Goal: Information Seeking & Learning: Learn about a topic

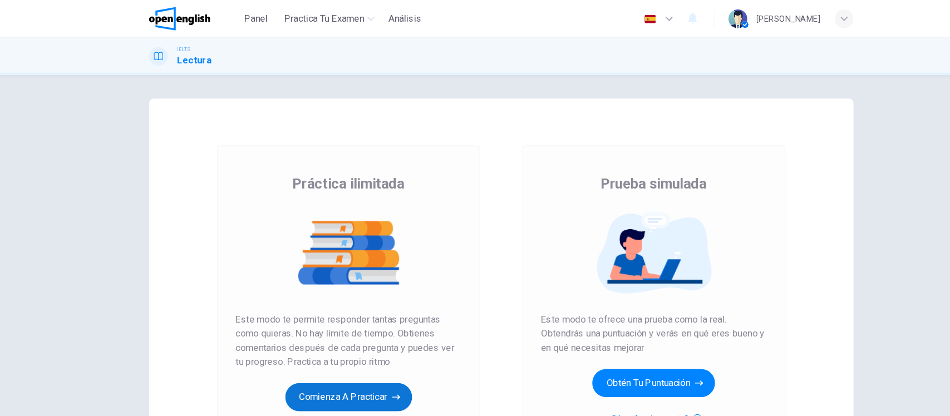
click at [298, 390] on button "Comienza a practicar" at bounding box center [330, 376] width 120 height 27
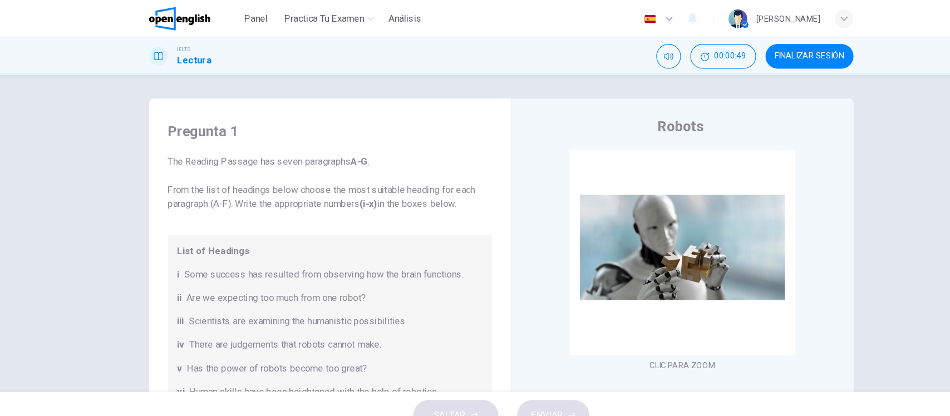
click at [104, 244] on div "Pregunta 1 The Reading Passage has seven paragraphs A-G . From the list of head…" at bounding box center [475, 221] width 950 height 300
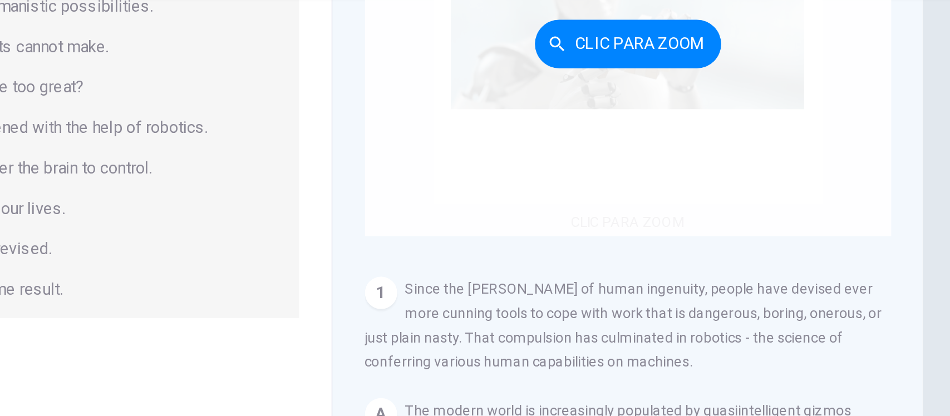
scroll to position [98, 0]
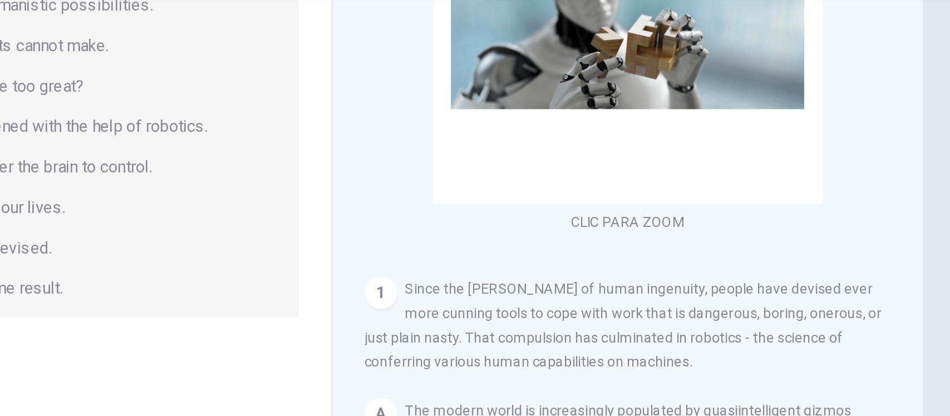
click at [783, 144] on div "CLIC PARA ZOOM Clic para zoom 1 Since the dawn of human ingenuity, people have …" at bounding box center [654, 182] width 304 height 338
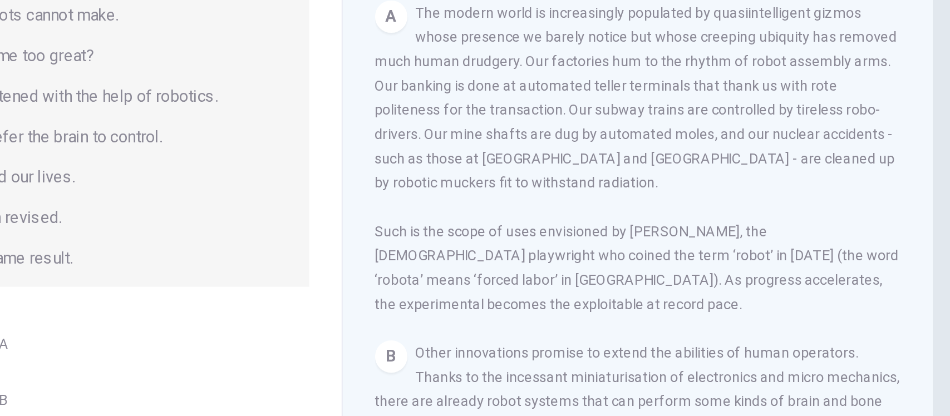
scroll to position [224, 0]
click at [815, 146] on div "Pregunta 1 The Reading Passage has seven paragraphs A-G . From the list of head…" at bounding box center [475, 157] width 703 height 387
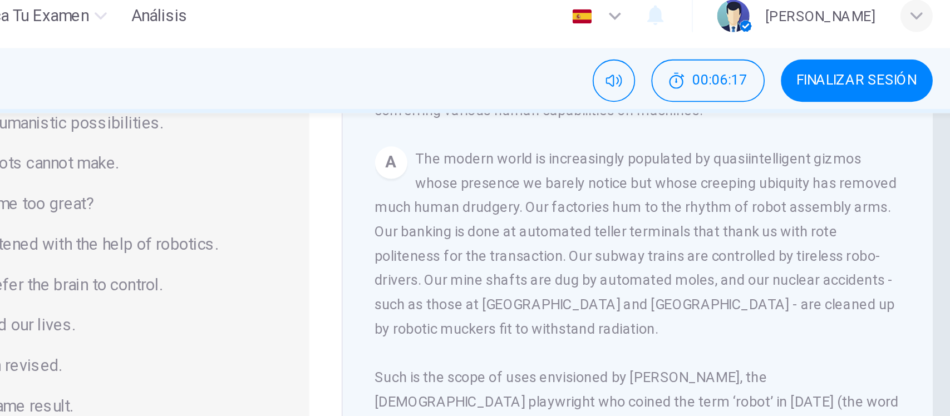
click at [634, 203] on div "A The modern world is increasingly populated by quasiintelligent gizmos whose p…" at bounding box center [646, 177] width 289 height 174
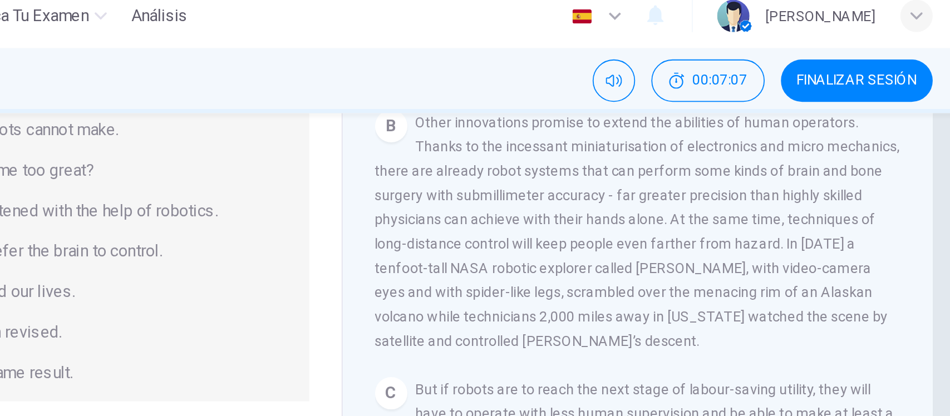
scroll to position [433, 0]
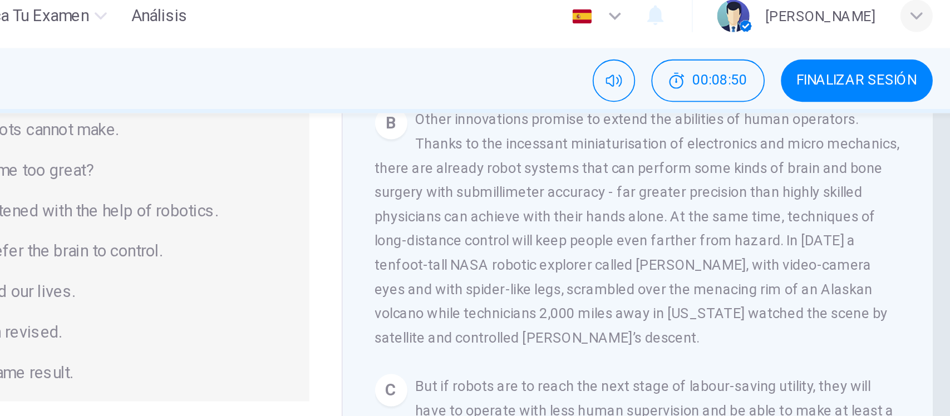
click at [681, 153] on span "Other innovations promise to extend the abilities of human operators. Thanks to…" at bounding box center [646, 134] width 289 height 129
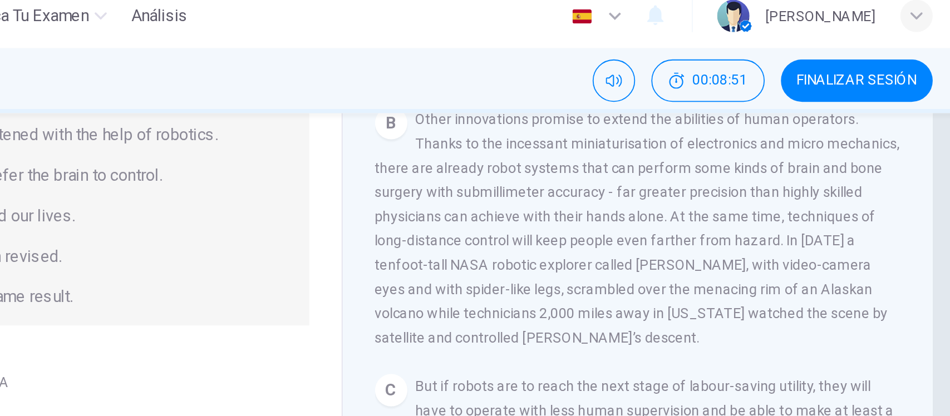
scroll to position [163, 0]
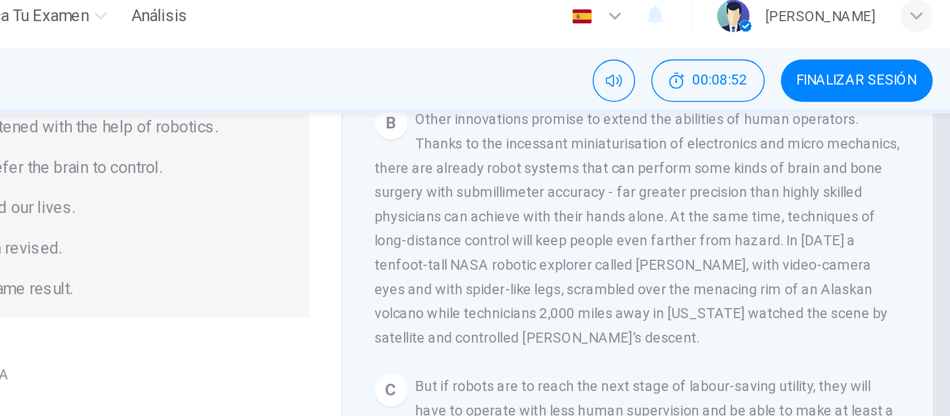
click at [814, 141] on div "Pregunta 1 The Reading Passage has seven paragraphs A-G . From the list of head…" at bounding box center [475, 157] width 703 height 387
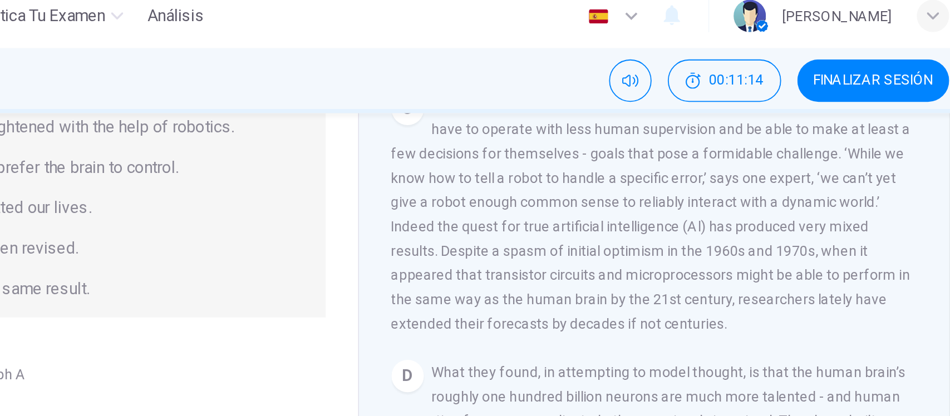
scroll to position [214, 0]
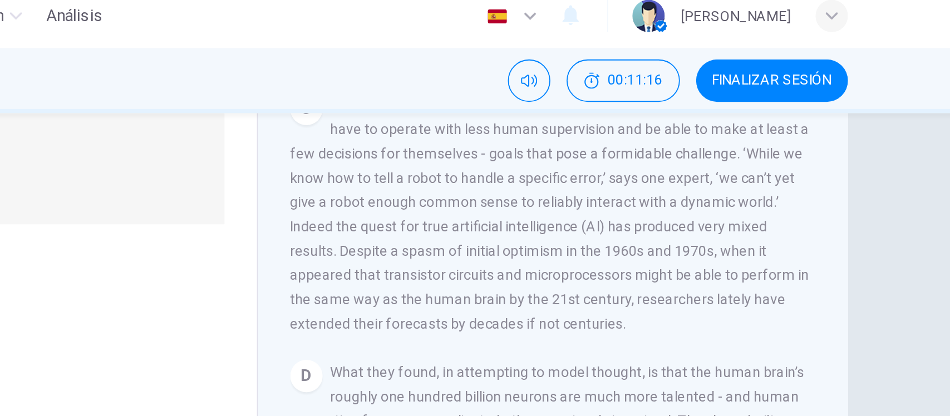
click at [847, 140] on div "Pregunta 1 The Reading Passage has seven paragraphs A-G . From the list of head…" at bounding box center [475, 221] width 950 height 300
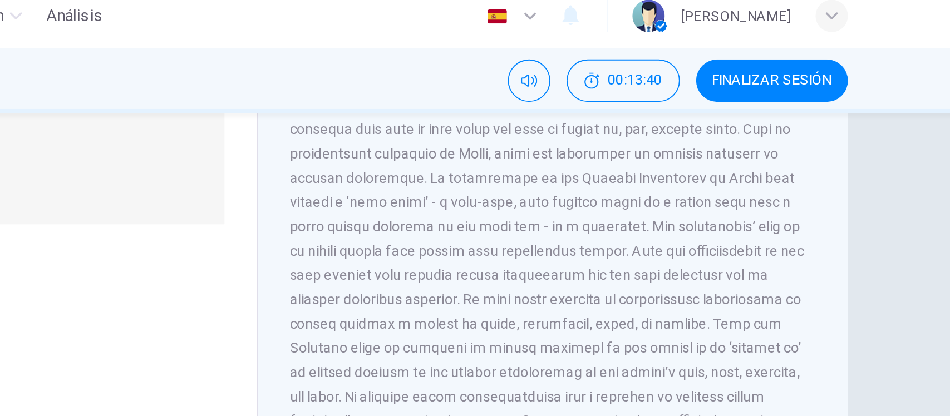
scroll to position [1028, 0]
click at [845, 144] on div "Pregunta 1 The Reading Passage has seven paragraphs A-G . From the list of head…" at bounding box center [475, 221] width 950 height 300
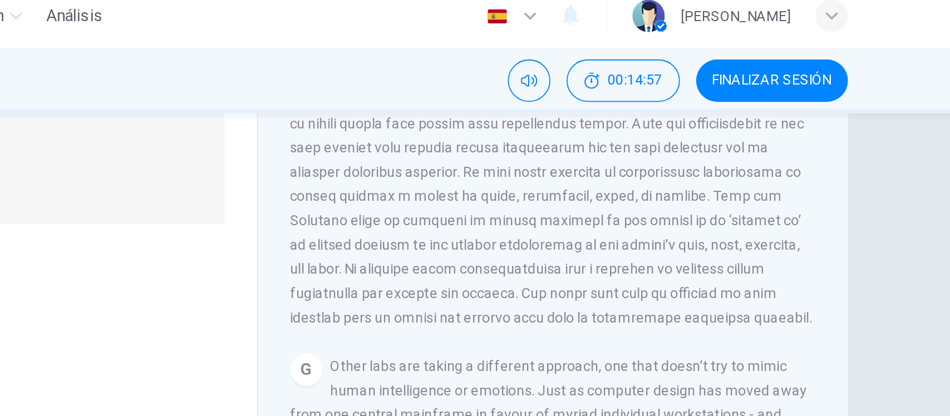
scroll to position [1107, 0]
drag, startPoint x: 670, startPoint y: 153, endPoint x: 702, endPoint y: 149, distance: 32.5
click at [702, 149] on span at bounding box center [645, 83] width 287 height 209
click at [825, 171] on div "Pregunta 1 The Reading Passage has seven paragraphs A-G . From the list of head…" at bounding box center [475, 221] width 950 height 300
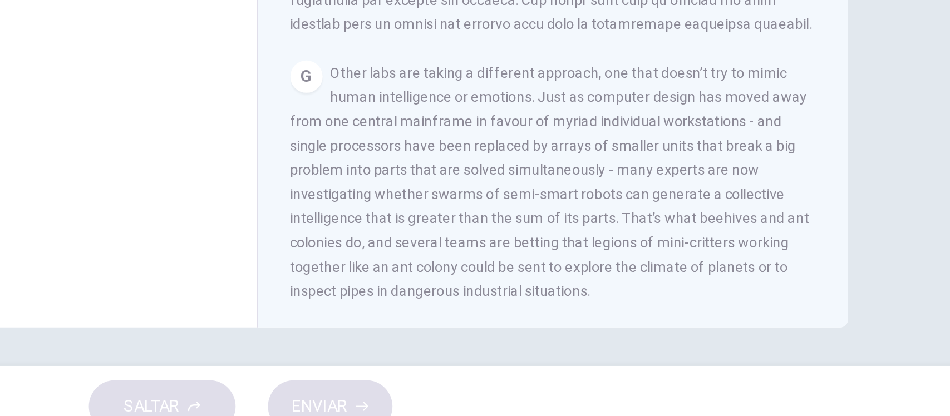
click at [756, 304] on span "Other labs are taking a different approach, one that doesn’t try to mimic human…" at bounding box center [644, 270] width 285 height 129
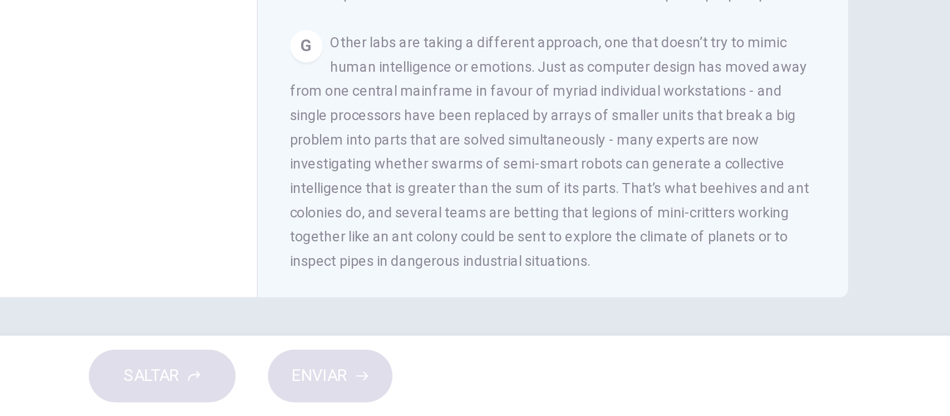
click at [825, 257] on div "Pregunta 1 The Reading Passage has seven paragraphs A-G . From the list of head…" at bounding box center [475, 221] width 950 height 300
click at [827, 234] on div "Pregunta 1 The Reading Passage has seven paragraphs A-G . From the list of head…" at bounding box center [475, 221] width 950 height 300
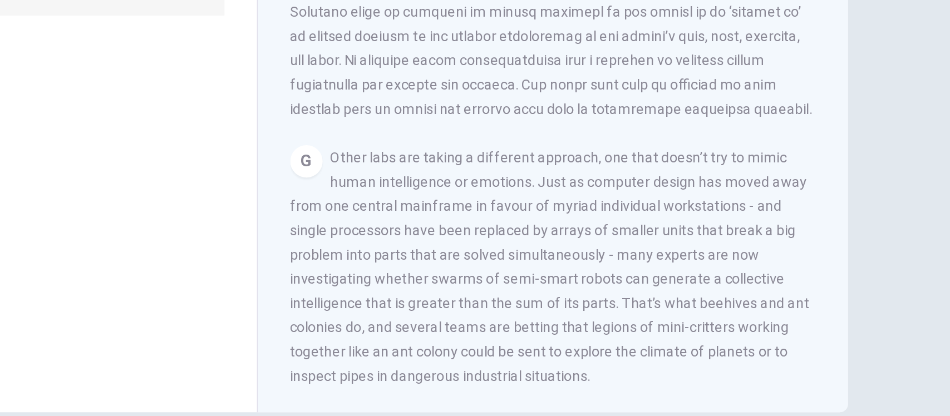
click at [827, 171] on div "Pregunta 1 The Reading Passage has seven paragraphs A-G . From the list of head…" at bounding box center [475, 221] width 950 height 300
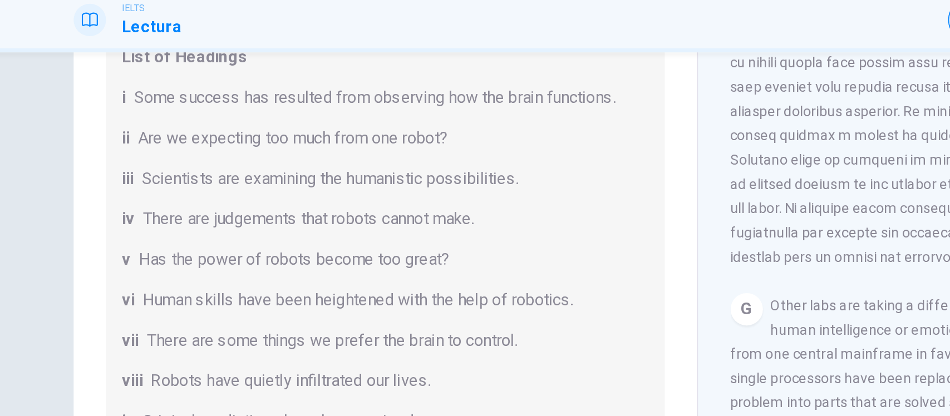
scroll to position [31, 0]
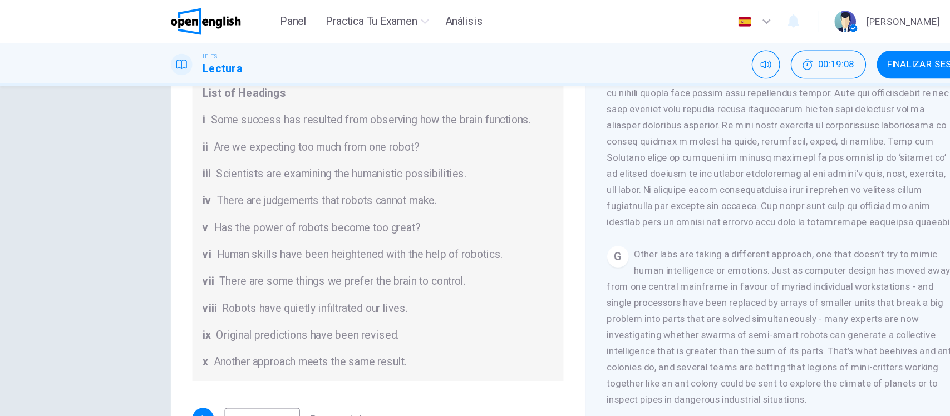
click at [131, 149] on div "Pregunta 1 The Reading Passage has seven paragraphs A-G . From the list of head…" at bounding box center [475, 157] width 703 height 387
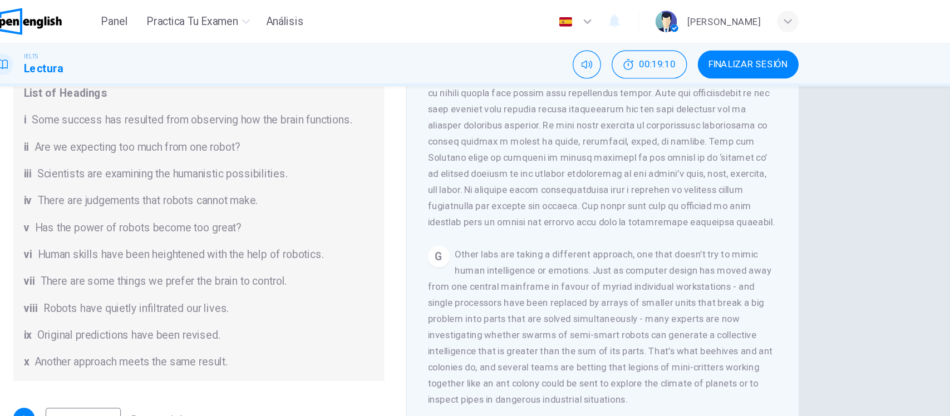
scroll to position [0, 0]
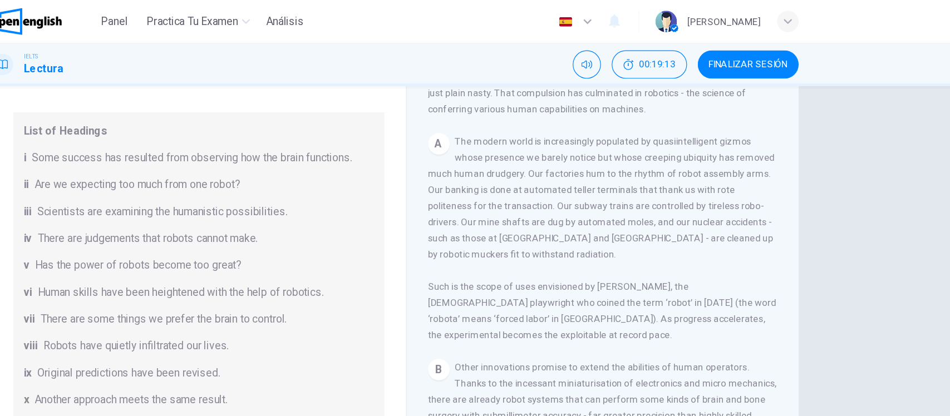
click at [863, 174] on div "Pregunta 1 The Reading Passage has seven paragraphs A-G . From the list of head…" at bounding box center [475, 221] width 950 height 300
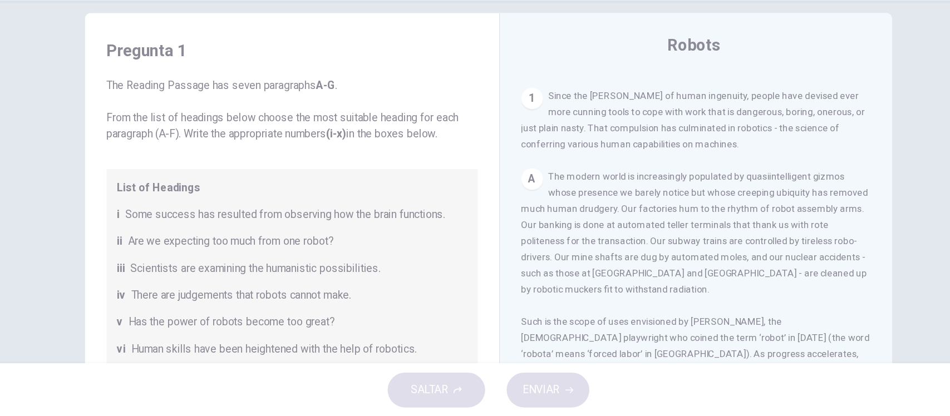
scroll to position [216, 0]
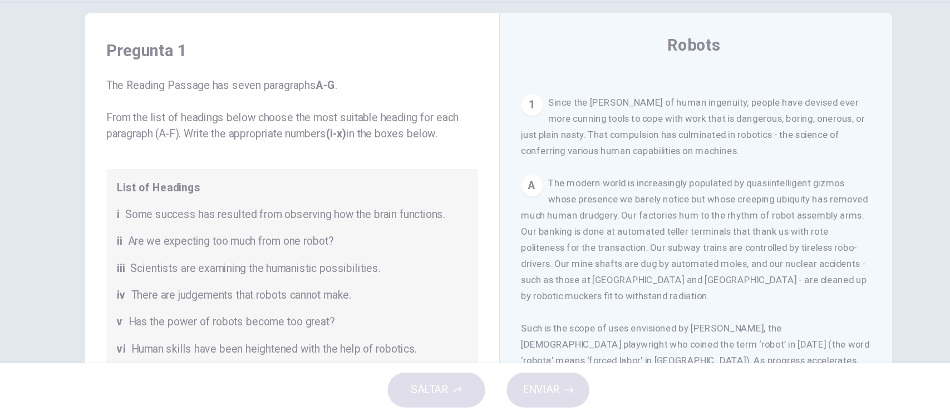
click at [839, 187] on div "Pregunta 1 The Reading Passage has seven paragraphs A-G . From the list of head…" at bounding box center [475, 221] width 950 height 300
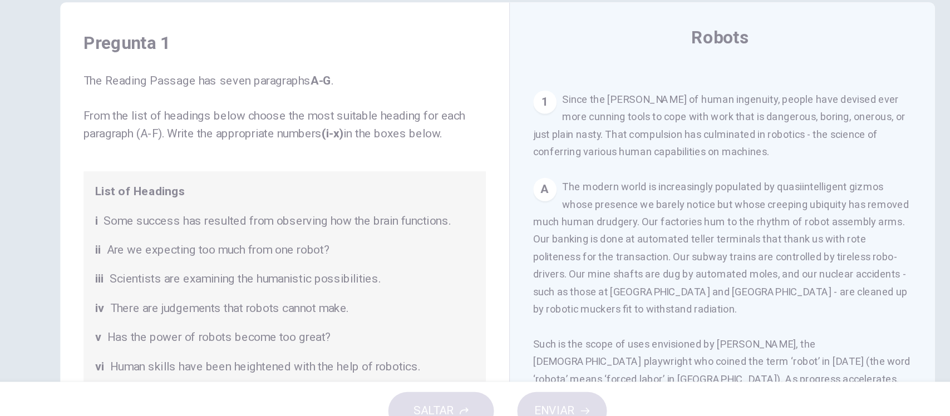
click at [813, 182] on div "Pregunta 1 The Reading Passage has seven paragraphs A-G . From the list of head…" at bounding box center [475, 275] width 703 height 387
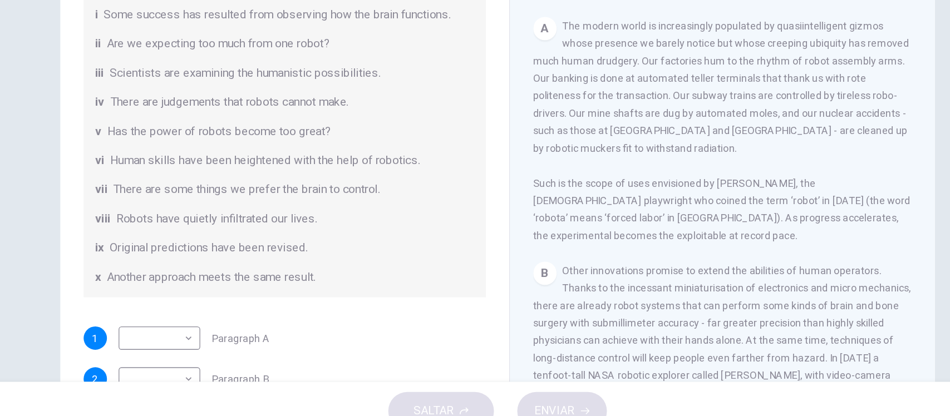
scroll to position [115, 0]
click at [113, 255] on body "Este sitio utiliza cookies, como se explica en nuestra Política de Privacidad .…" at bounding box center [475, 208] width 950 height 416
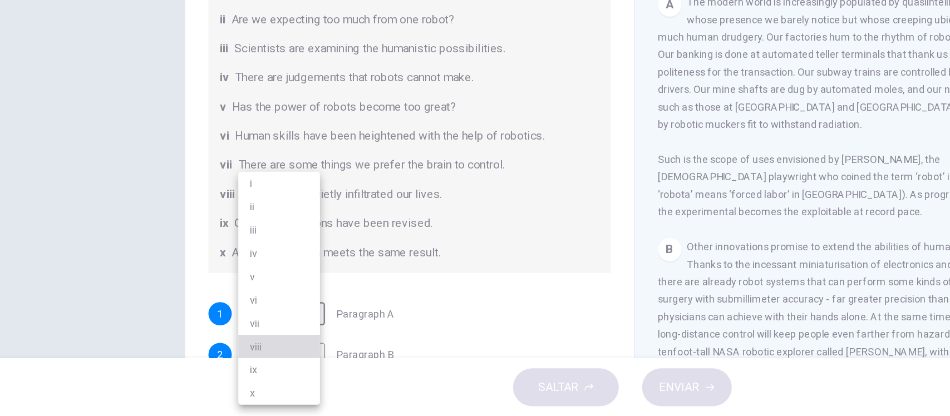
click at [202, 360] on li "viii" at bounding box center [213, 363] width 62 height 18
type input "****"
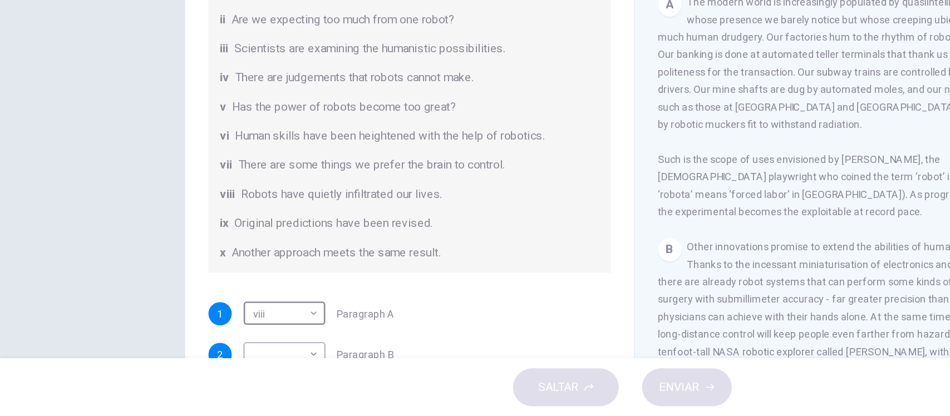
click at [124, 288] on div "Pregunta 1 The Reading Passage has seven paragraphs A-G . From the list of head…" at bounding box center [475, 232] width 703 height 387
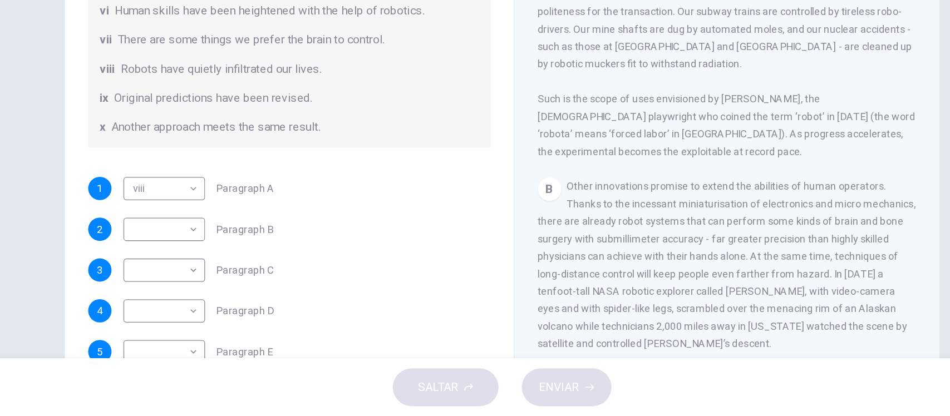
scroll to position [165, 0]
click at [547, 267] on span "Other innovations promise to extend the abilities of human operators. Thanks to…" at bounding box center [646, 300] width 289 height 129
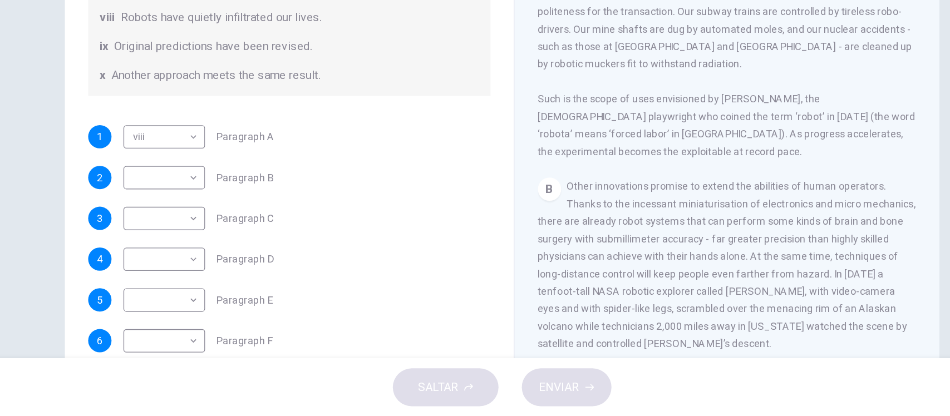
scroll to position [204, 0]
click at [547, 267] on span "Other innovations promise to extend the abilities of human operators. Thanks to…" at bounding box center [646, 300] width 289 height 129
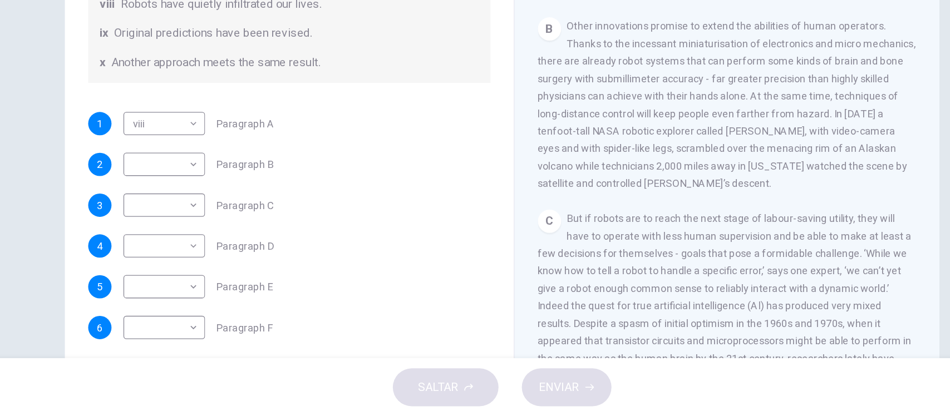
scroll to position [421, 0]
click at [124, 226] on div "Pregunta 1 The Reading Passage has seven paragraphs A-G . From the list of head…" at bounding box center [475, 186] width 703 height 387
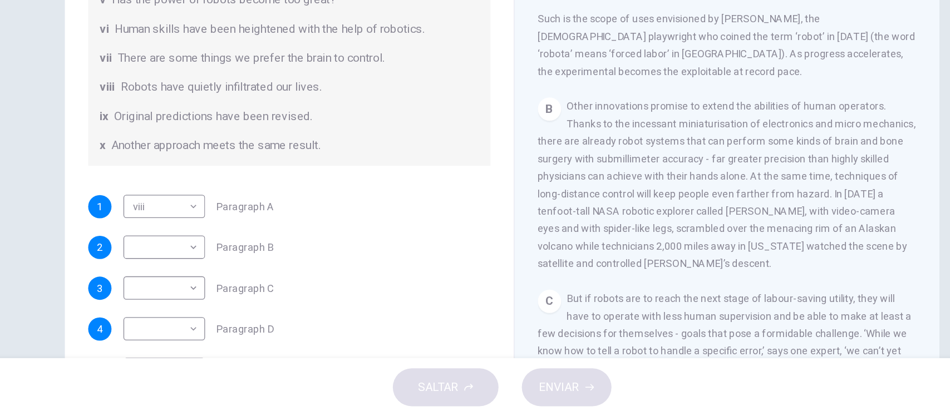
scroll to position [17, 0]
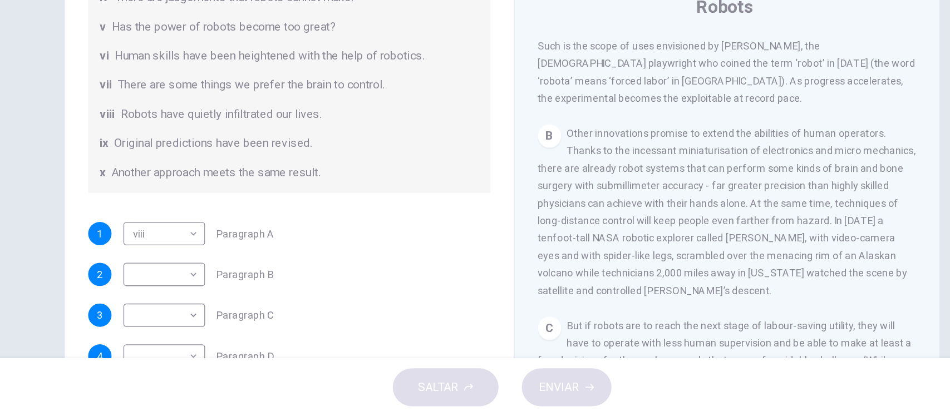
click at [114, 166] on div "Pregunta 1 The Reading Passage has seven paragraphs A-G . From the list of head…" at bounding box center [475, 221] width 950 height 300
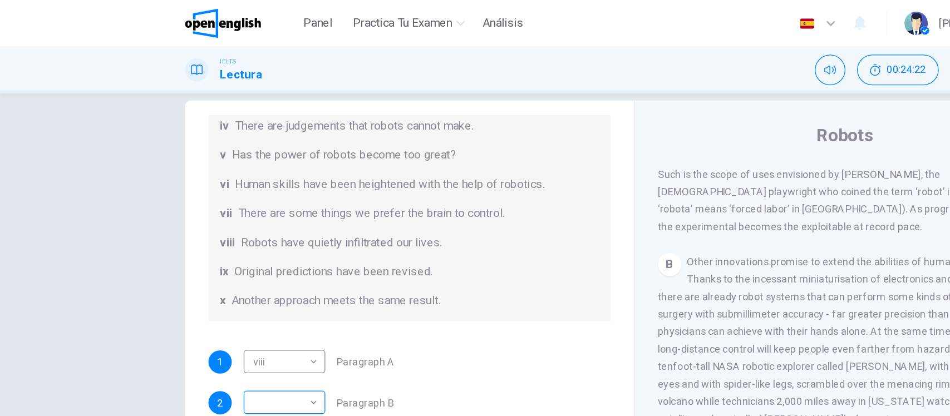
click at [126, 208] on body "Este sitio utiliza cookies, como se explica en nuestra Política de Privacidad .…" at bounding box center [475, 208] width 950 height 416
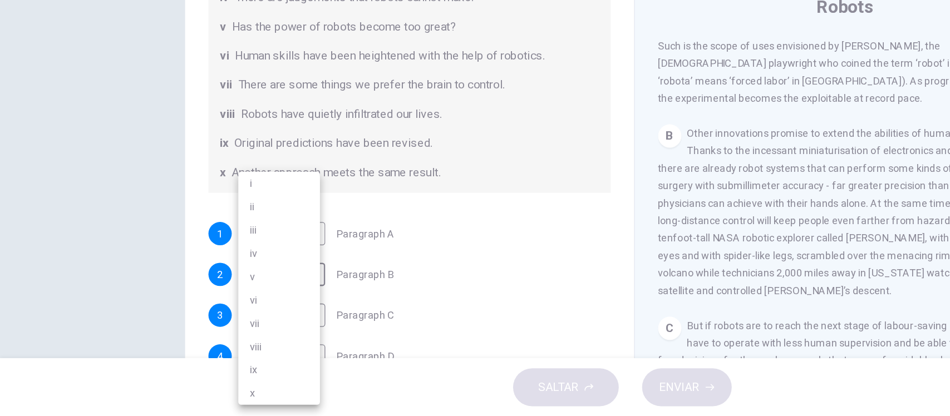
click at [195, 327] on li "vi" at bounding box center [213, 327] width 62 height 18
type input "**"
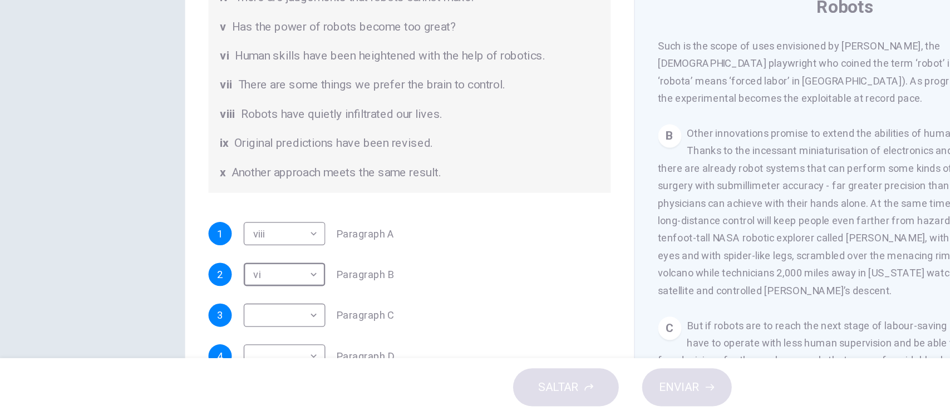
click at [77, 283] on div "Pregunta 1 The Reading Passage has seven paragraphs A-G . From the list of head…" at bounding box center [475, 221] width 950 height 300
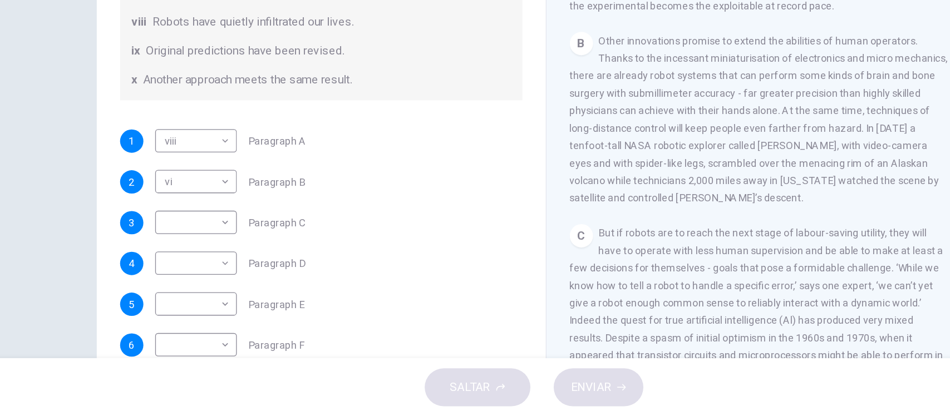
scroll to position [0, 0]
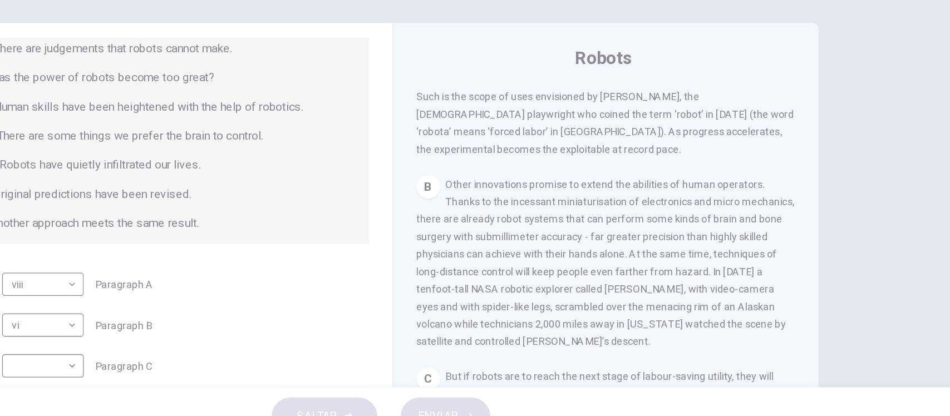
click at [664, 221] on div "B Other innovations promise to extend the abilities of human operators. Thanks …" at bounding box center [646, 277] width 289 height 134
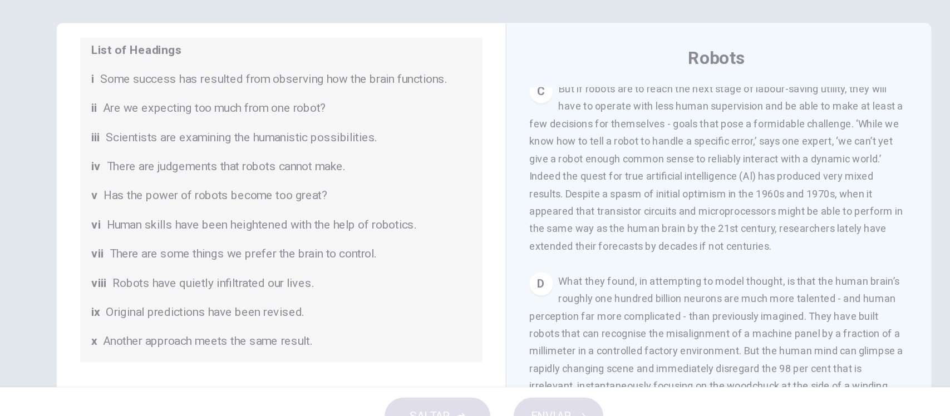
scroll to position [130, 0]
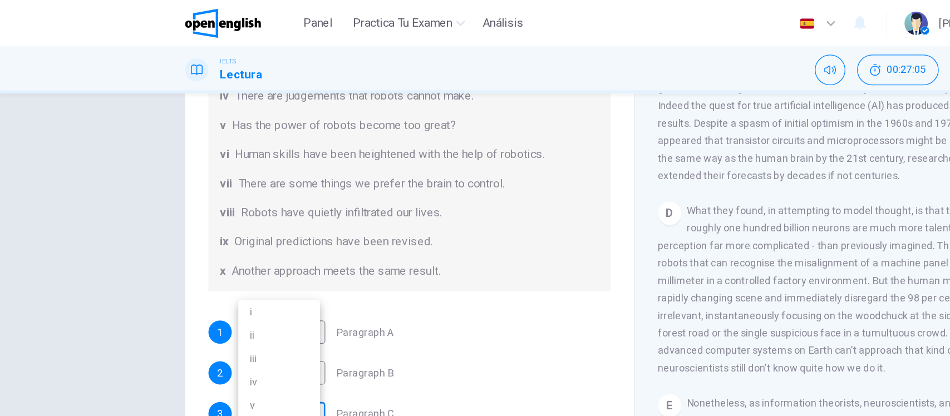
click at [114, 221] on body "Este sitio utiliza cookies, como se explica en nuestra Política de Privacidad .…" at bounding box center [475, 208] width 950 height 416
click at [209, 233] on li "i" at bounding box center [213, 238] width 62 height 18
type input "*"
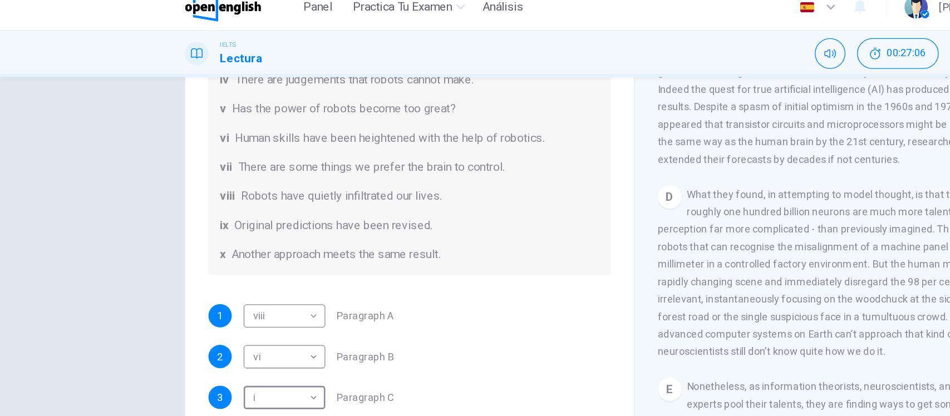
click at [85, 237] on div "Pregunta 1 The Reading Passage has seven paragraphs A-G . From the list of head…" at bounding box center [475, 221] width 950 height 300
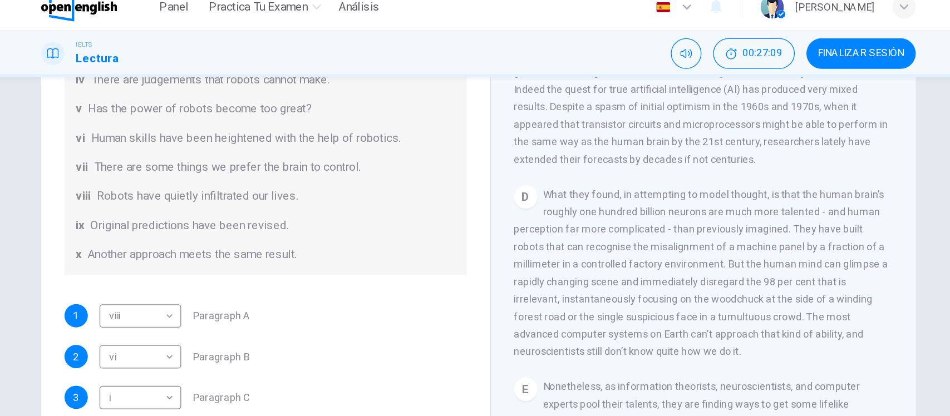
click at [301, 124] on div "List of Headings i Some success has resulted from observing how the brain funct…" at bounding box center [312, 96] width 307 height 254
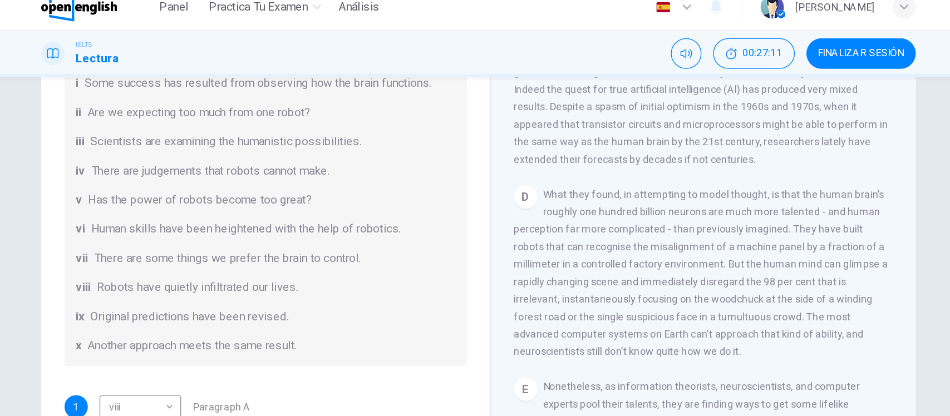
scroll to position [54, 0]
click at [129, 180] on div "Pregunta 1 The Reading Passage has seven paragraphs A-G . From the list of head…" at bounding box center [475, 157] width 703 height 387
click at [570, 139] on span "But if robots are to reach the next stage of labour-saving utility, they will h…" at bounding box center [644, 73] width 285 height 129
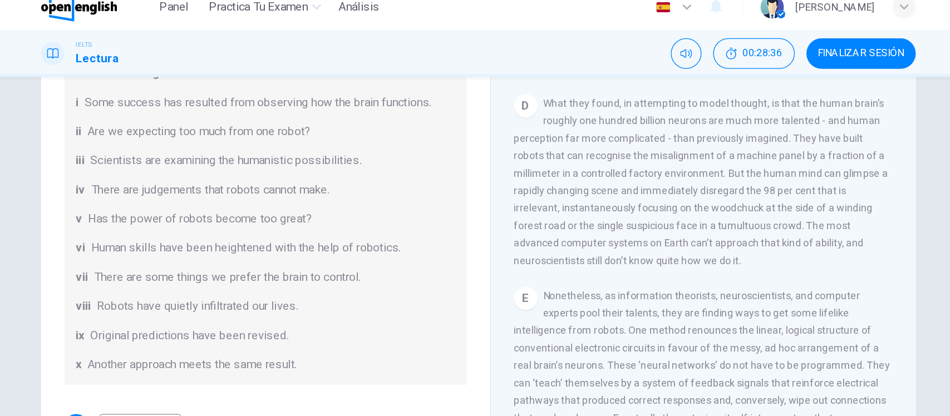
scroll to position [713, 0]
click at [136, 137] on div "Pregunta 1 The Reading Passage has seven paragraphs A-G . From the list of head…" at bounding box center [475, 157] width 703 height 387
click at [124, 210] on div "Pregunta 1 The Reading Passage has seven paragraphs A-G . From the list of head…" at bounding box center [475, 157] width 703 height 387
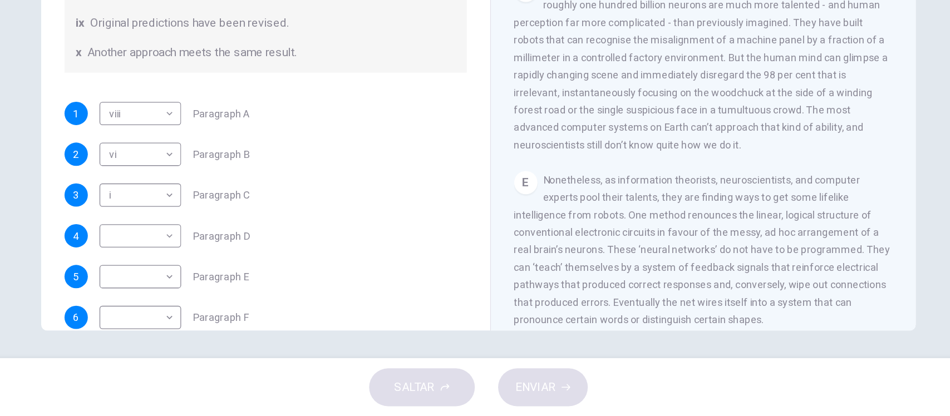
scroll to position [214, 0]
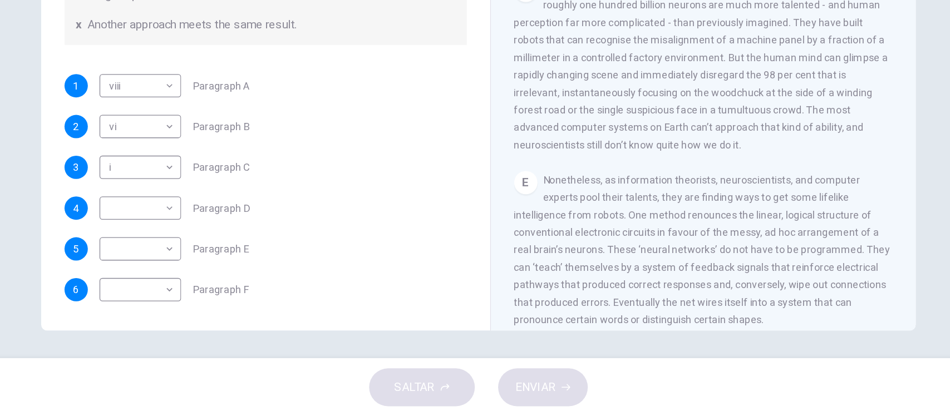
click at [545, 260] on div "CLIC PARA ZOOM Clic para zoom 1 Since the dawn of human ingenuity, people have …" at bounding box center [654, 182] width 304 height 338
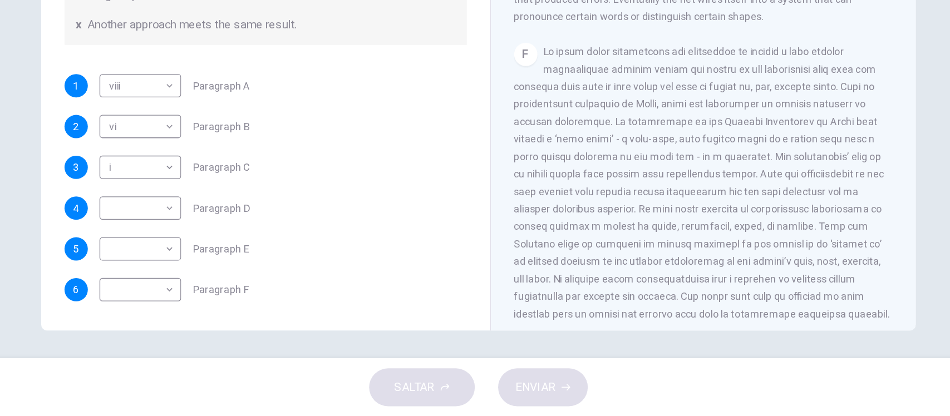
scroll to position [947, 0]
drag, startPoint x: 795, startPoint y: 234, endPoint x: 790, endPoint y: 252, distance: 18.4
click at [790, 252] on div "CLIC PARA ZOOM Clic para zoom 1 Since the dawn of human ingenuity, people have …" at bounding box center [654, 182] width 304 height 338
click at [131, 225] on div "Pregunta 1 The Reading Passage has seven paragraphs A-G . From the list of head…" at bounding box center [475, 157] width 703 height 387
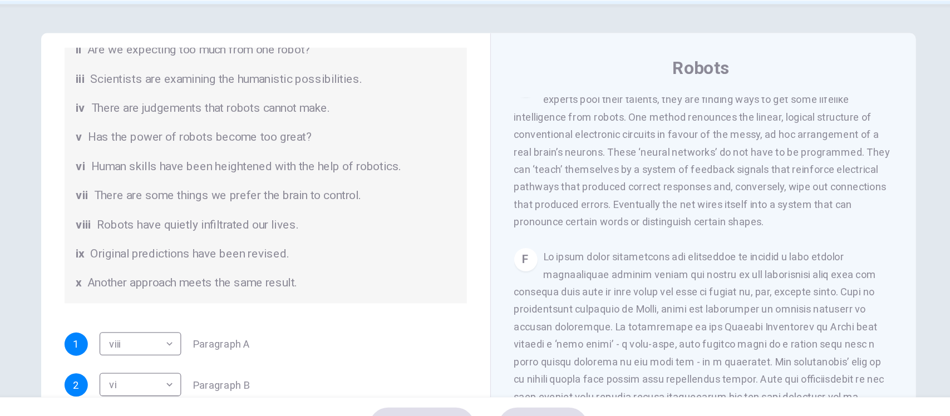
scroll to position [184, 0]
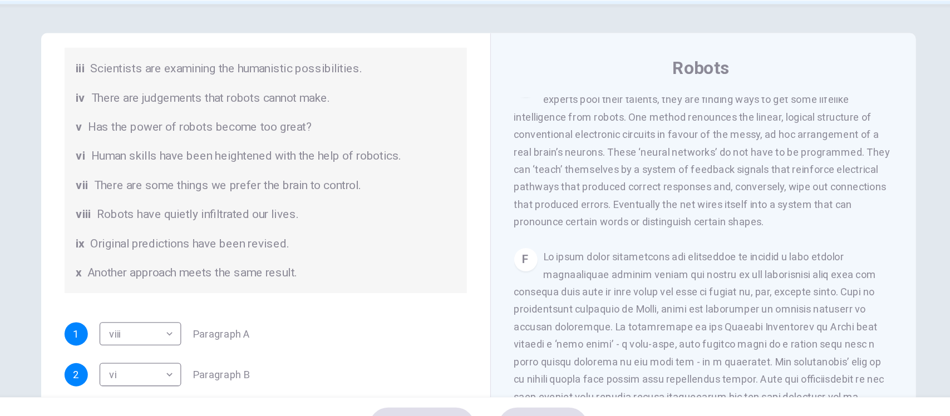
click at [130, 288] on div "Pregunta 1 The Reading Passage has seven paragraphs A-G . From the list of head…" at bounding box center [475, 286] width 703 height 387
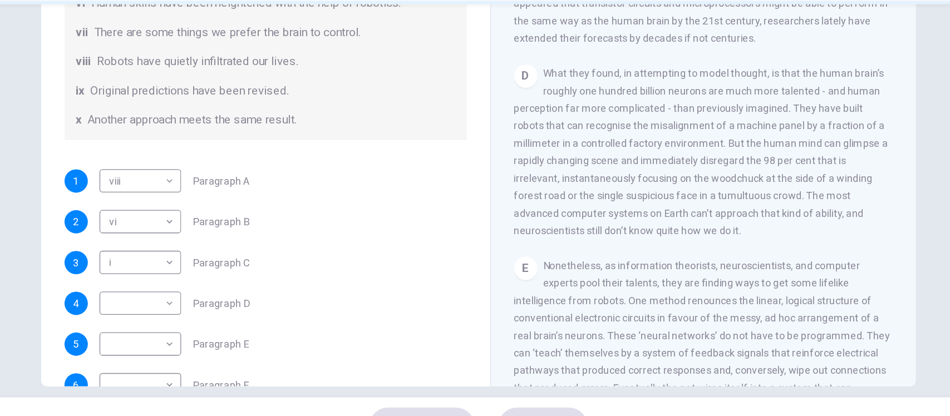
scroll to position [700, 0]
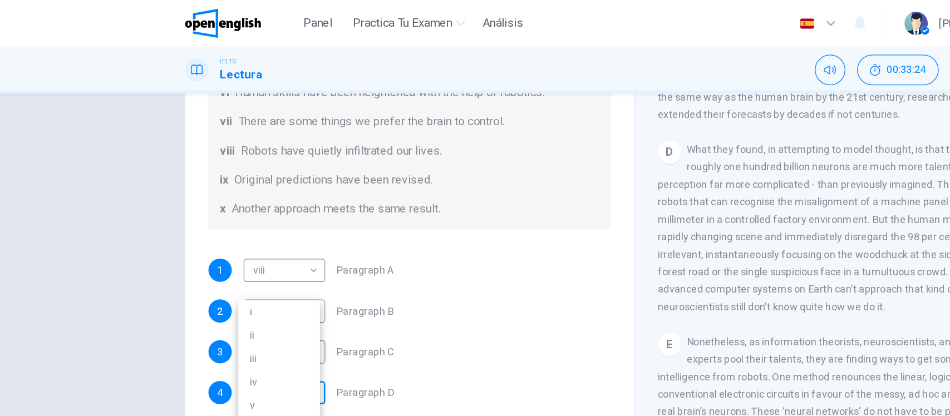
click at [88, 230] on body "Este sitio utiliza cookies, como se explica en nuestra Política de Privacidad .…" at bounding box center [475, 208] width 950 height 416
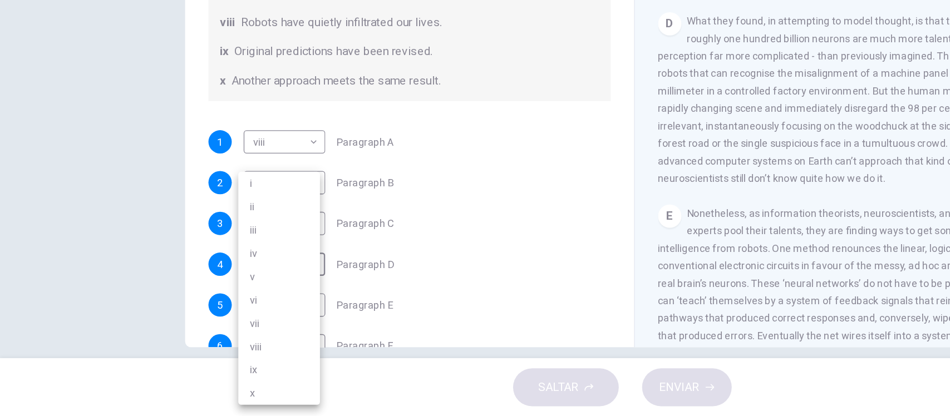
click at [210, 339] on li "vii" at bounding box center [213, 345] width 62 height 18
type input "***"
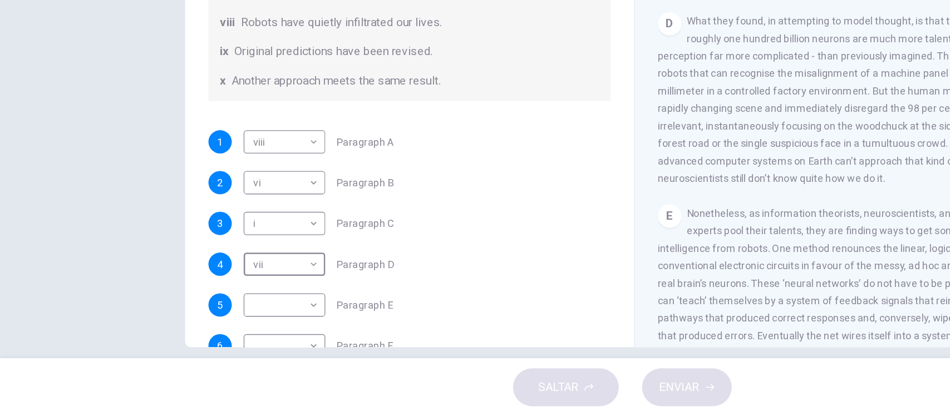
click at [111, 303] on div "Pregunta 1 The Reading Passage has seven paragraphs A-G . From the list of head…" at bounding box center [475, 221] width 950 height 300
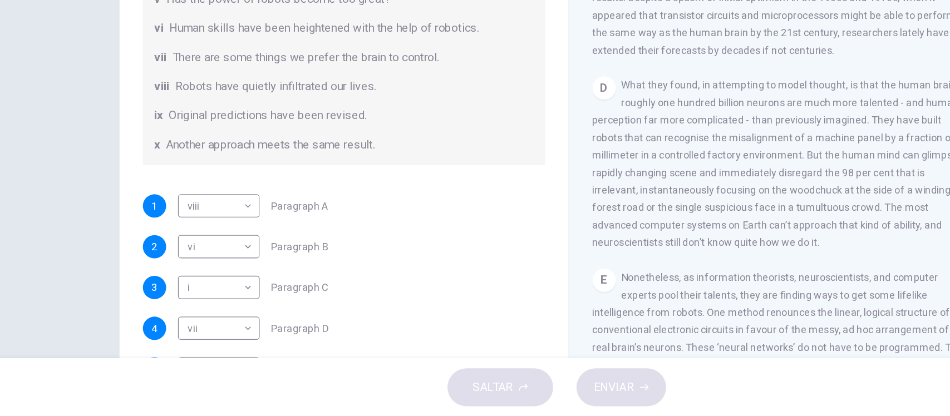
scroll to position [68, 0]
click at [118, 196] on div "Pregunta 1 The Reading Passage has seven paragraphs A-G . From the list of head…" at bounding box center [475, 221] width 950 height 300
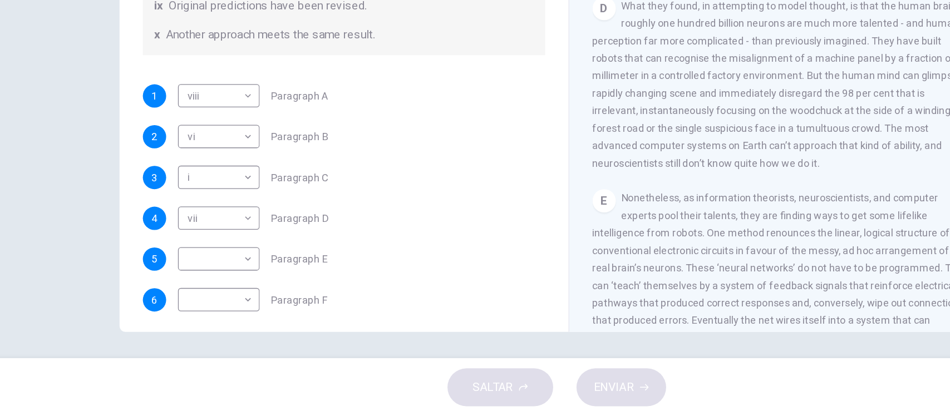
scroll to position [214, 0]
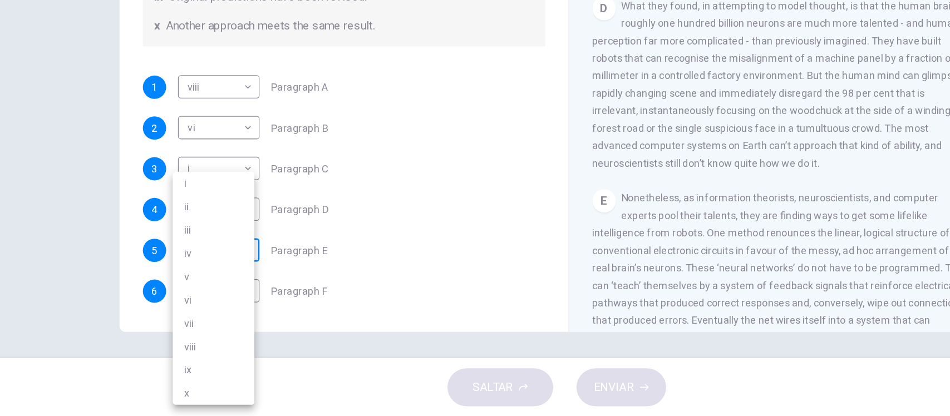
click at [212, 197] on body "Este sitio utiliza cookies, como se explica en nuestra Política de Privacidad .…" at bounding box center [475, 208] width 950 height 416
click at [192, 402] on li "x" at bounding box center [213, 399] width 62 height 18
type input "*"
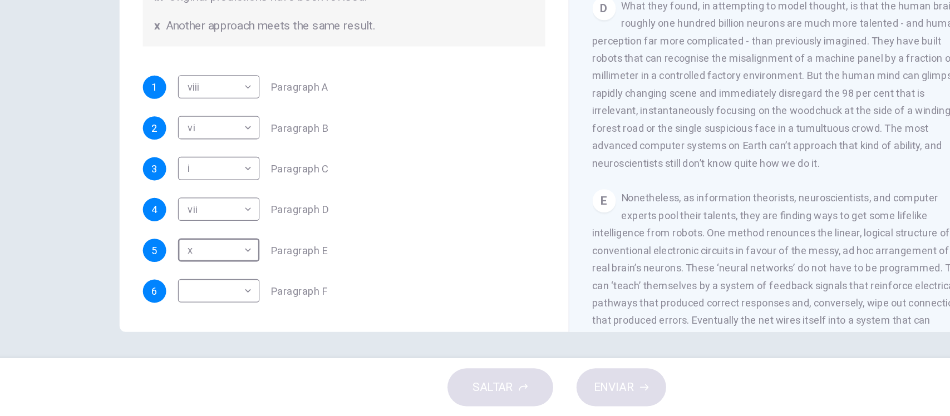
click at [124, 263] on div "Pregunta 1 The Reading Passage has seven paragraphs A-G . From the list of head…" at bounding box center [475, 158] width 703 height 387
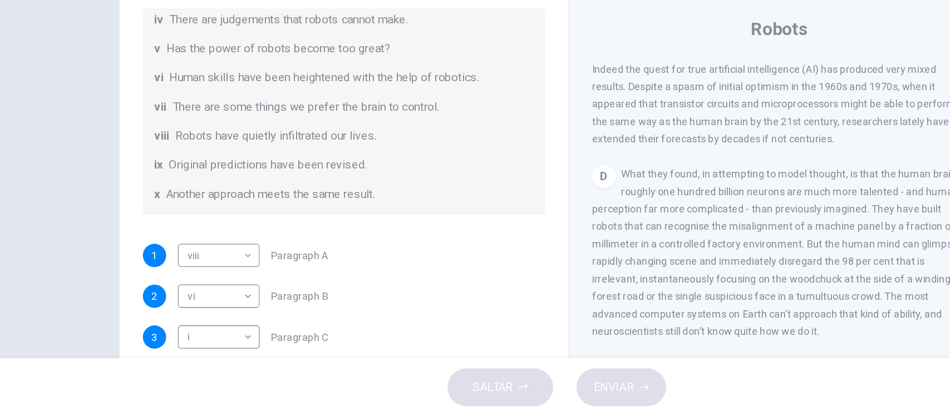
click at [126, 253] on div "Pregunta 1 The Reading Passage has seven paragraphs A-G . From the list of head…" at bounding box center [475, 286] width 703 height 387
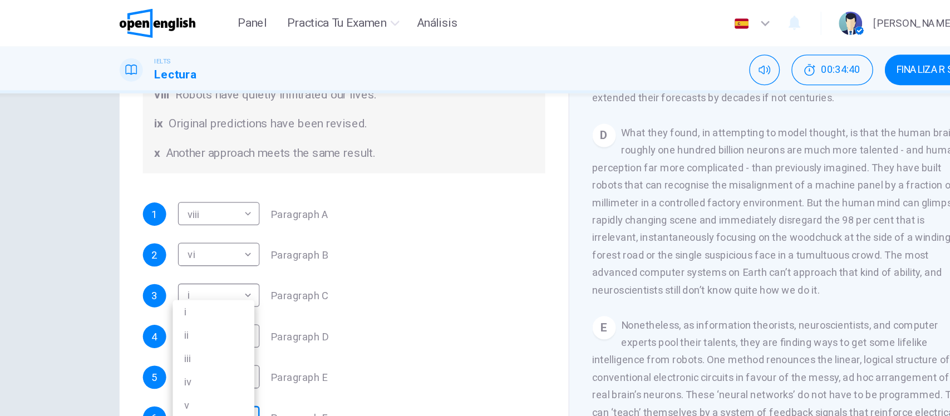
click at [198, 222] on body "Este sitio utiliza cookies, como se explica en nuestra Política de Privacidad .…" at bounding box center [475, 208] width 950 height 416
click at [196, 274] on li "iii" at bounding box center [213, 274] width 62 height 18
type input "***"
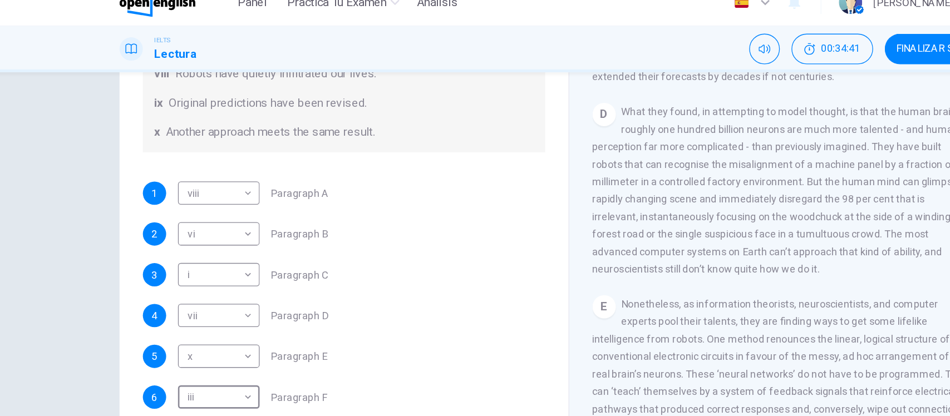
click at [84, 199] on div "Pregunta 1 The Reading Passage has seven paragraphs A-G . From the list of head…" at bounding box center [475, 221] width 950 height 300
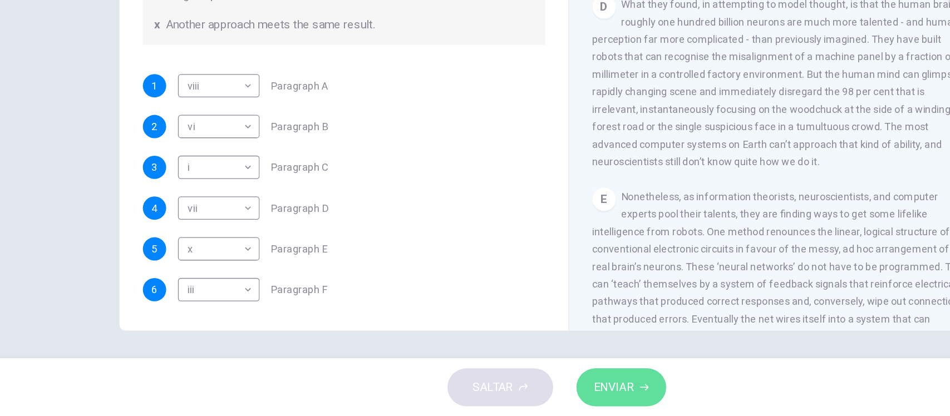
click at [529, 386] on span "ENVIAR" at bounding box center [519, 394] width 31 height 16
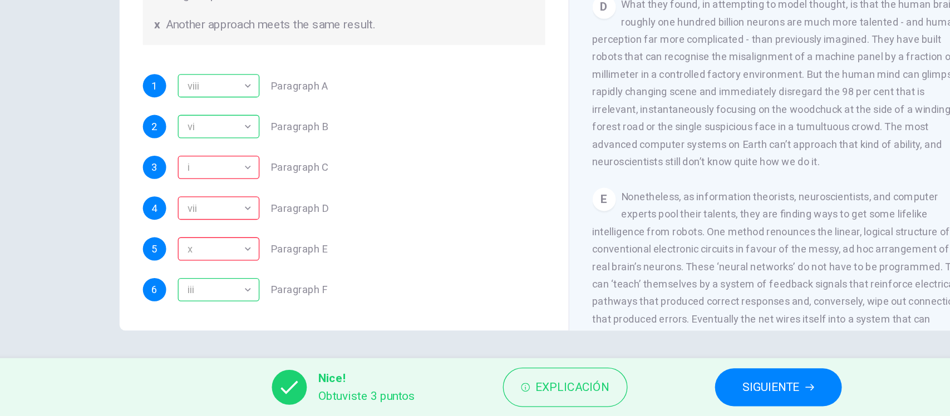
click at [88, 230] on div "Pregunta 1 The Reading Passage has seven paragraphs A-G . From the list of head…" at bounding box center [475, 221] width 950 height 300
click at [655, 390] on span "SIGUIENTE" at bounding box center [638, 394] width 43 height 16
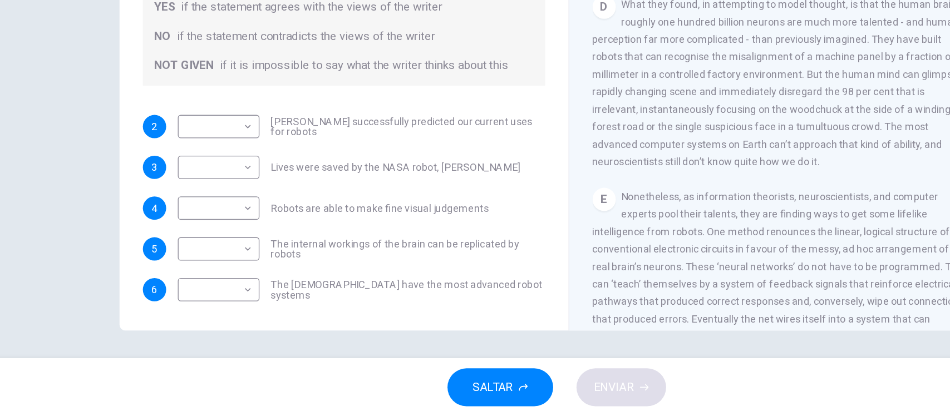
scroll to position [14, 0]
click at [87, 230] on div "Preguntas 2 - 6 Do the following statements agree with the information given in…" at bounding box center [475, 221] width 950 height 300
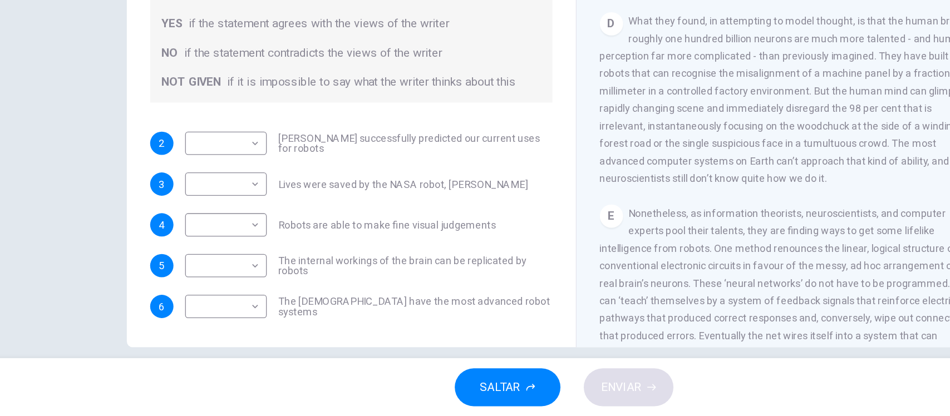
scroll to position [130, 0]
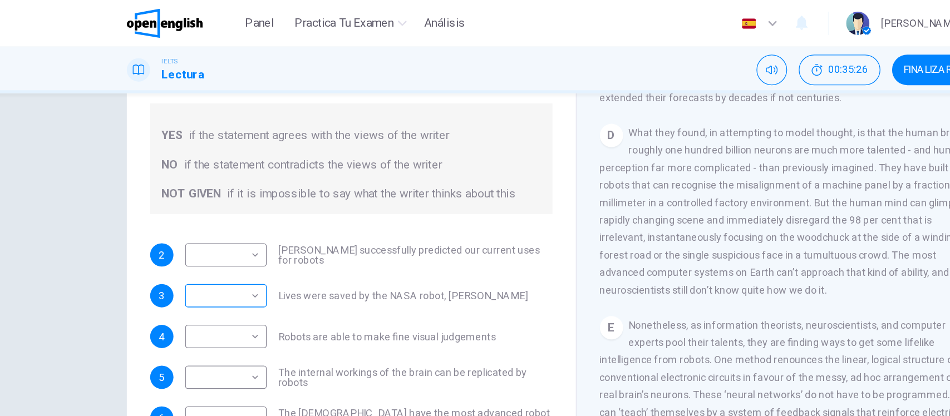
click at [198, 127] on body "Este sitio utiliza cookies, como se explica en nuestra Política de Privacidad .…" at bounding box center [475, 208] width 950 height 416
click at [199, 265] on li "NO" at bounding box center [213, 261] width 62 height 18
type input "**"
click at [92, 220] on div "Preguntas 2 - 6 Do the following statements agree with the information given in…" at bounding box center [475, 221] width 950 height 300
click at [193, 187] on body "Este sitio utiliza cookies, como se explica en nuestra Política de Privacidad .…" at bounding box center [475, 208] width 950 height 416
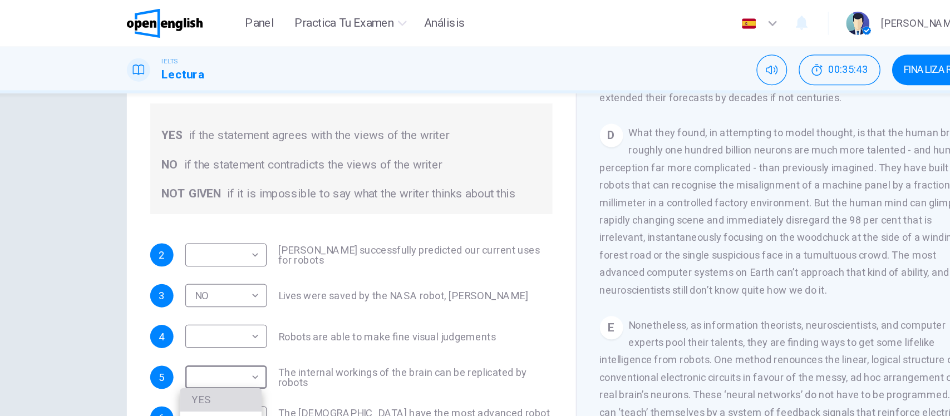
click at [204, 304] on li "YES" at bounding box center [213, 306] width 62 height 18
type input "***"
click at [113, 252] on div "Preguntas 2 - 6 Do the following statements agree with the information given in…" at bounding box center [475, 221] width 950 height 300
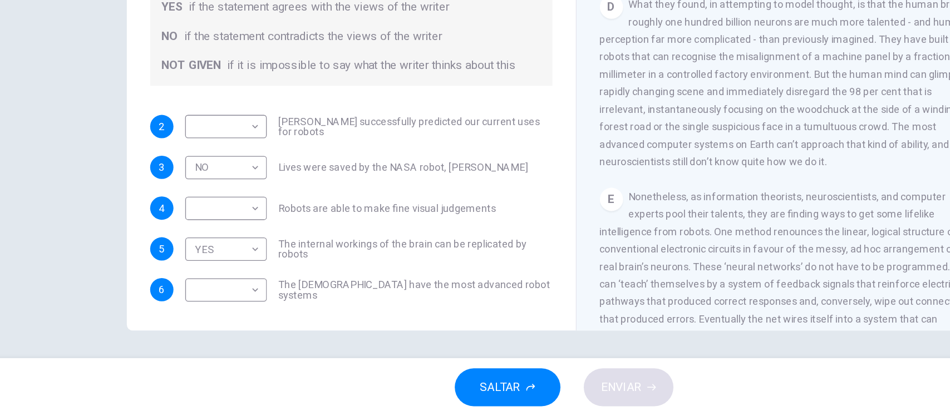
click at [630, 228] on div "D What they found, in attempting to model thought, is that the human brain’s ro…" at bounding box center [646, 162] width 289 height 134
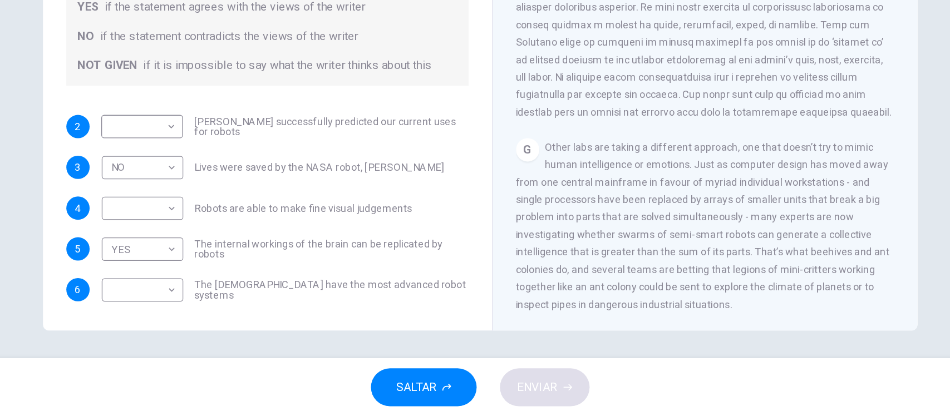
scroll to position [1169, 0]
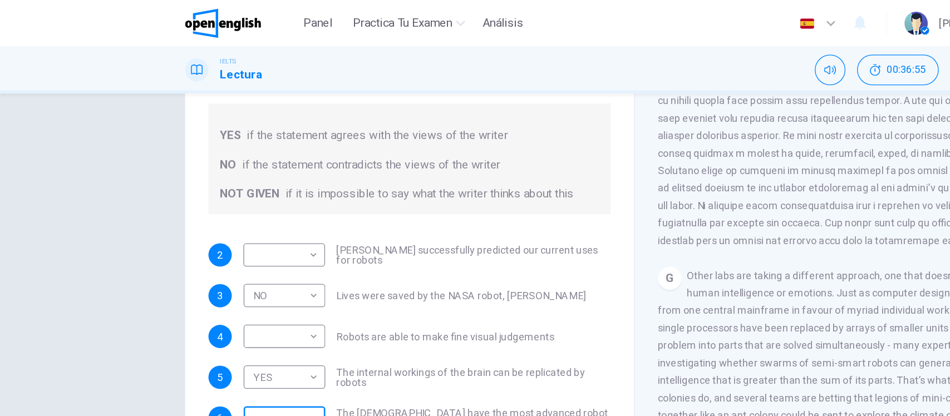
click at [98, 227] on body "Este sitio utiliza cookies, como se explica en nuestra Política de Privacidad .…" at bounding box center [475, 208] width 950 height 416
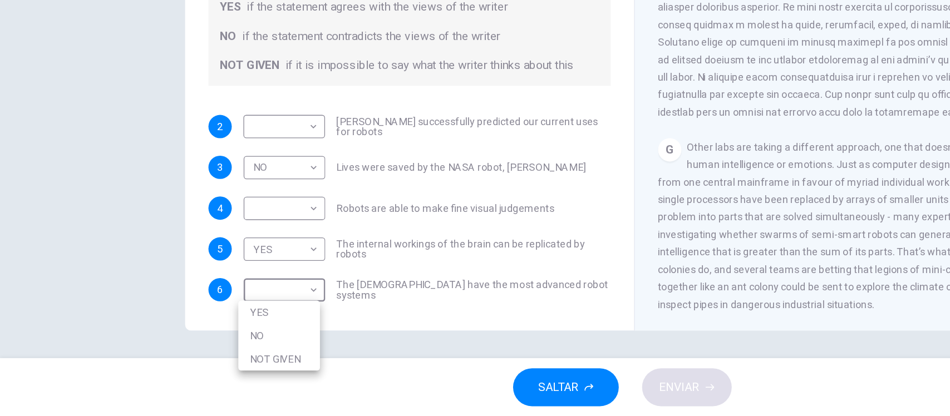
click at [195, 338] on li "YES" at bounding box center [213, 337] width 62 height 18
type input "***"
click at [83, 282] on div "Preguntas 2 - 6 Do the following statements agree with the information given in…" at bounding box center [475, 221] width 950 height 300
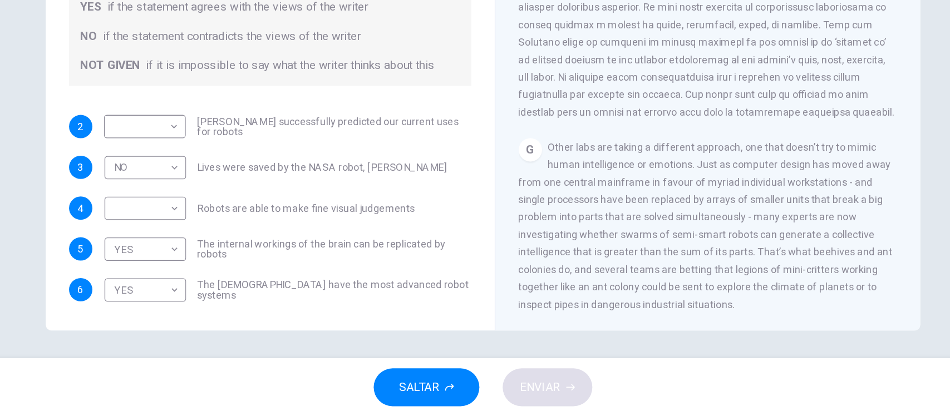
click at [546, 243] on span "Other labs are taking a different approach, one that doesn’t try to mimic human…" at bounding box center [644, 270] width 285 height 129
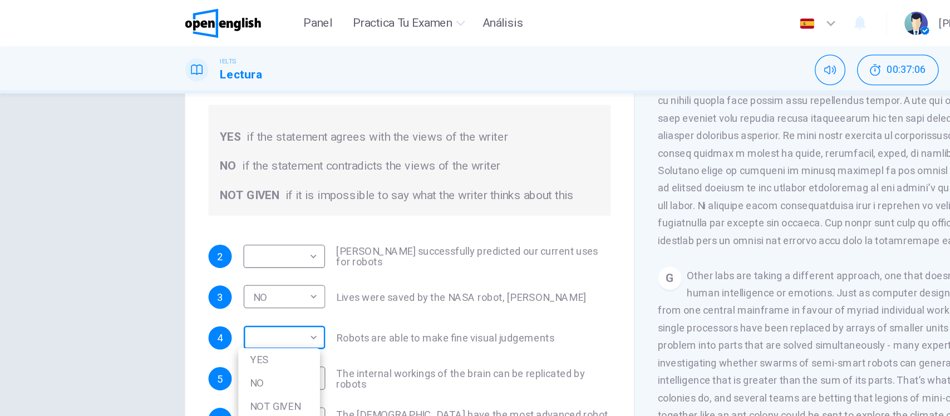
click at [115, 163] on body "Este sitio utiliza cookies, como se explica en nuestra Política de Privacidad .…" at bounding box center [475, 208] width 950 height 416
click at [200, 314] on li "NOT GIVEN" at bounding box center [213, 311] width 62 height 18
type input "*********"
click at [72, 166] on div "Preguntas 2 - 6 Do the following statements agree with the information given in…" at bounding box center [475, 221] width 950 height 300
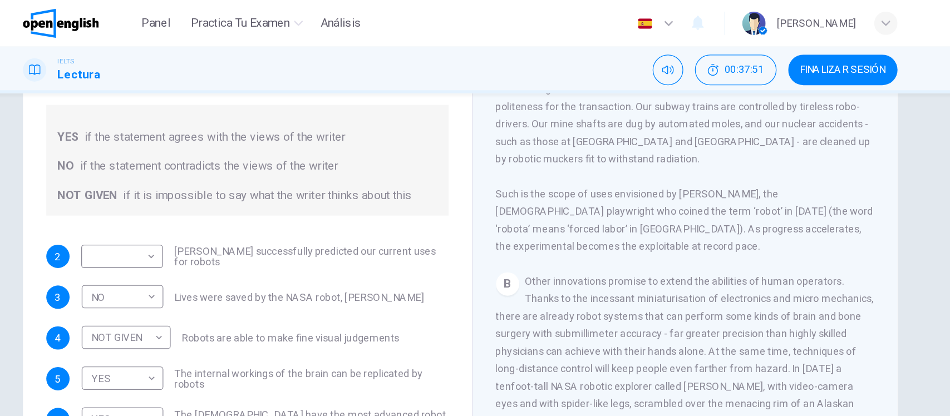
scroll to position [293, 0]
click at [80, 195] on body "Este sitio utiliza cookies, como se explica en nuestra Política de Privacidad .…" at bounding box center [475, 208] width 950 height 416
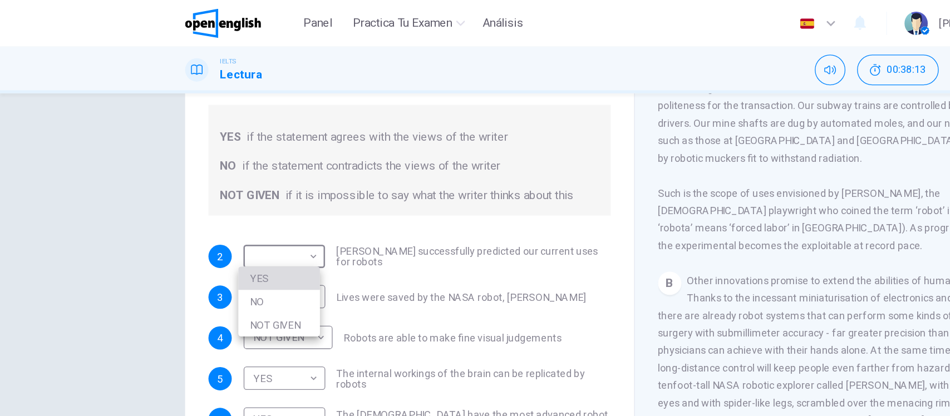
click at [189, 208] on li "YES" at bounding box center [213, 213] width 62 height 18
type input "***"
click at [63, 211] on div "Preguntas 2 - 6 Do the following statements agree with the information given in…" at bounding box center [475, 221] width 950 height 300
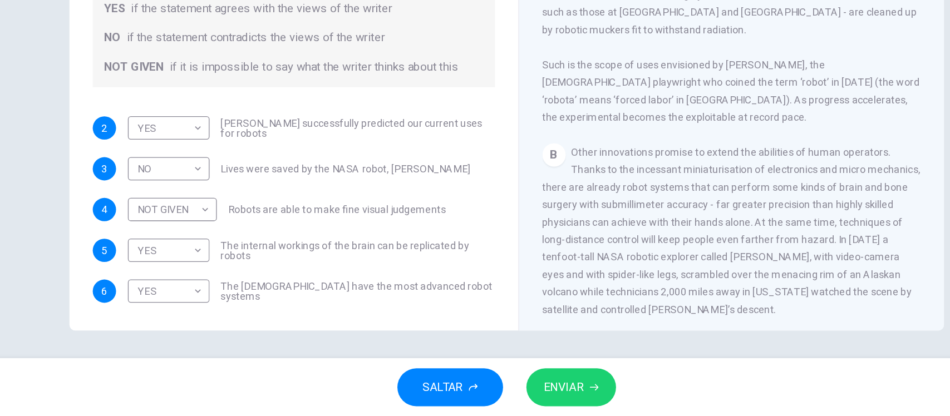
click at [519, 391] on span "ENVIAR" at bounding box center [519, 394] width 31 height 16
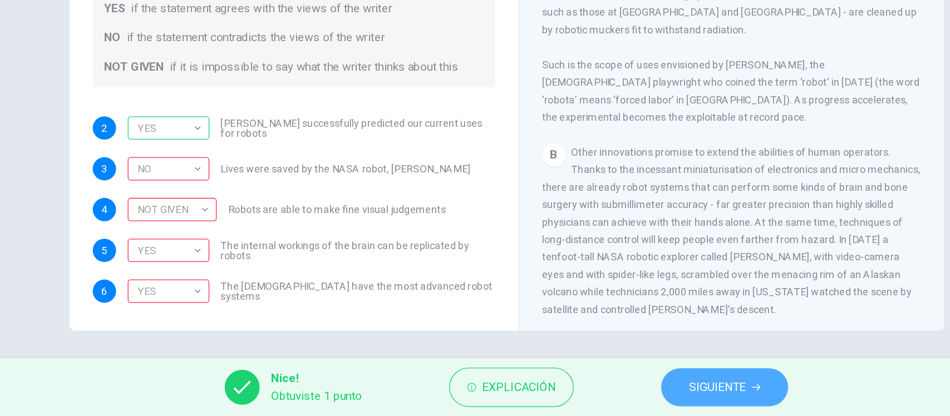
click at [634, 395] on span "SIGUIENTE" at bounding box center [635, 394] width 43 height 16
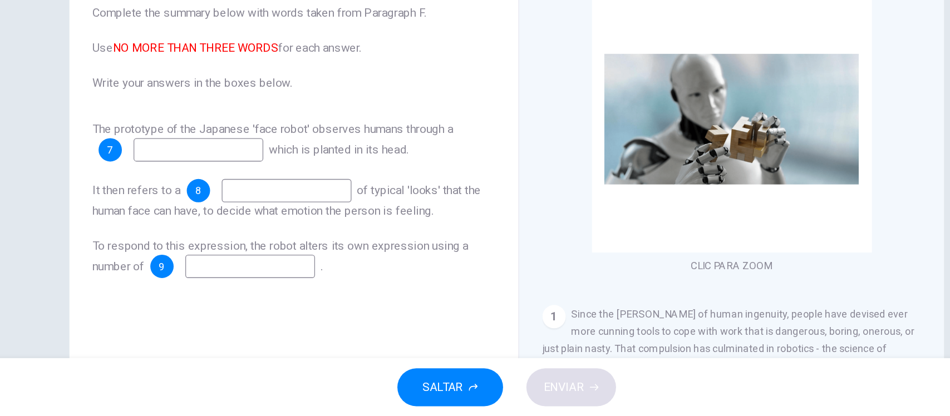
scroll to position [63, 0]
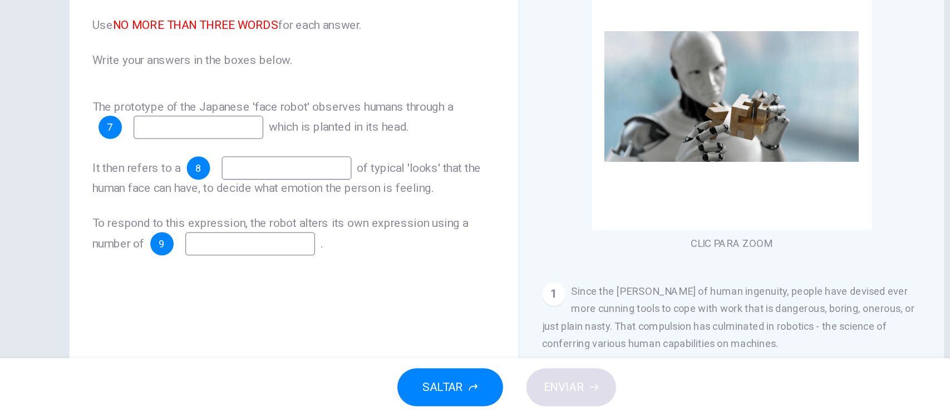
click at [211, 200] on input at bounding box center [239, 195] width 99 height 18
click at [252, 322] on div "Preguntas 7 - 9 Complete the summary below with words taken from Paragraph F. U…" at bounding box center [312, 230] width 325 height 376
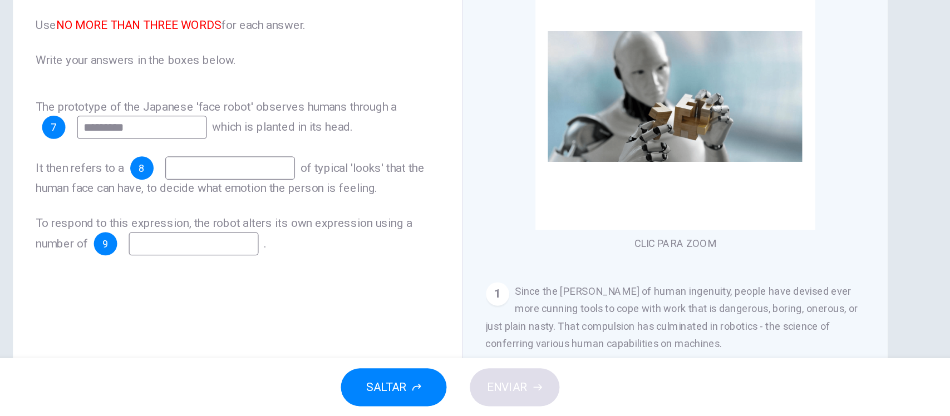
click at [600, 352] on span "Since the dawn of human ingenuity, people have devised ever more cunning tools …" at bounding box center [644, 340] width 284 height 49
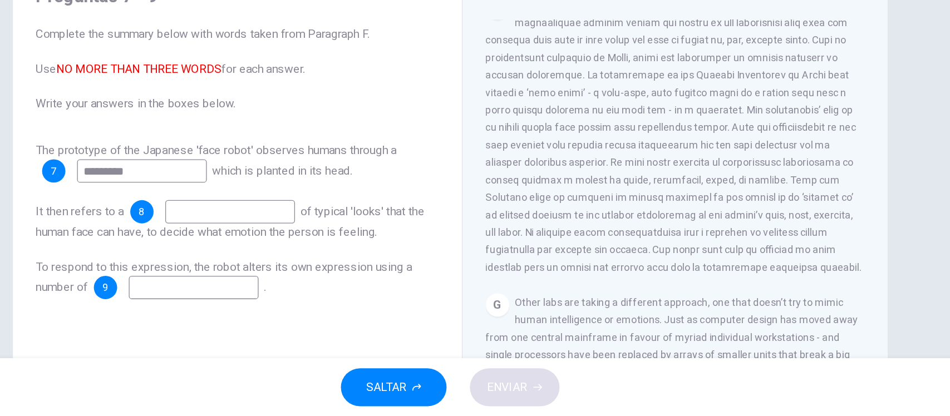
scroll to position [1083, 0]
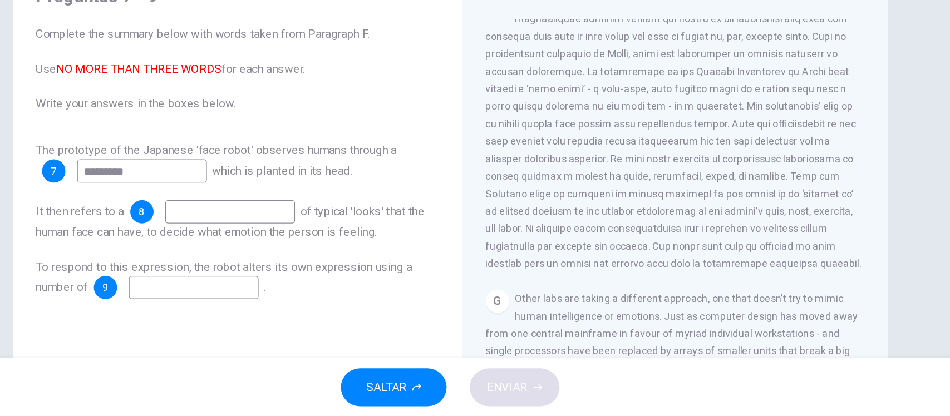
drag, startPoint x: 232, startPoint y: 233, endPoint x: 179, endPoint y: 228, distance: 53.6
click at [179, 228] on div "7 ********" at bounding box center [227, 229] width 126 height 18
click at [214, 228] on input "**********" at bounding box center [239, 229] width 99 height 18
drag, startPoint x: 268, startPoint y: 229, endPoint x: 180, endPoint y: 227, distance: 87.9
click at [180, 227] on div "**********" at bounding box center [227, 229] width 126 height 18
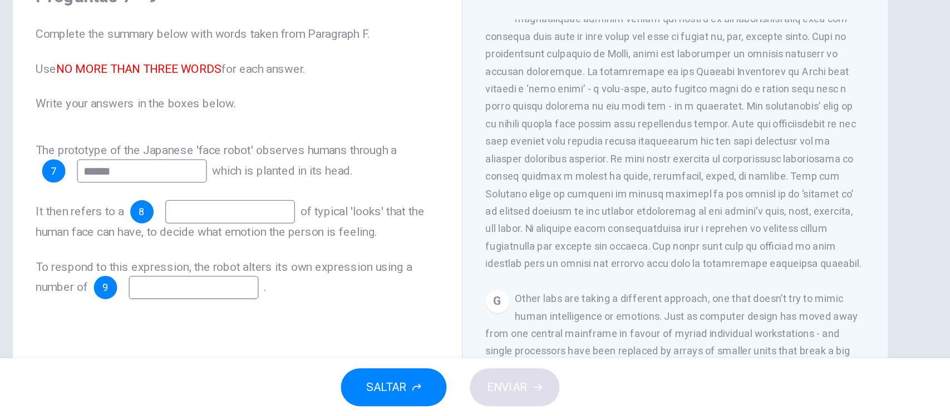
type input "******"
click at [295, 361] on div "Preguntas 7 - 9 Complete the summary below with words taken from Paragraph F. U…" at bounding box center [312, 263] width 325 height 376
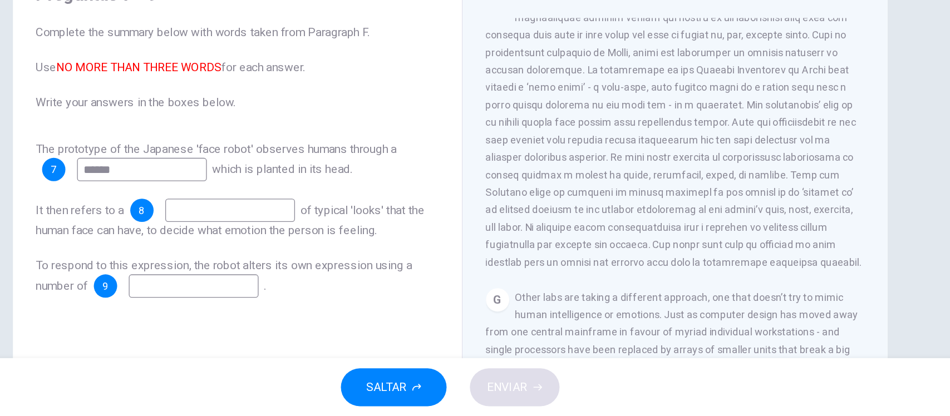
click at [300, 255] on input at bounding box center [307, 259] width 99 height 18
click at [275, 259] on input "**********" at bounding box center [307, 259] width 99 height 18
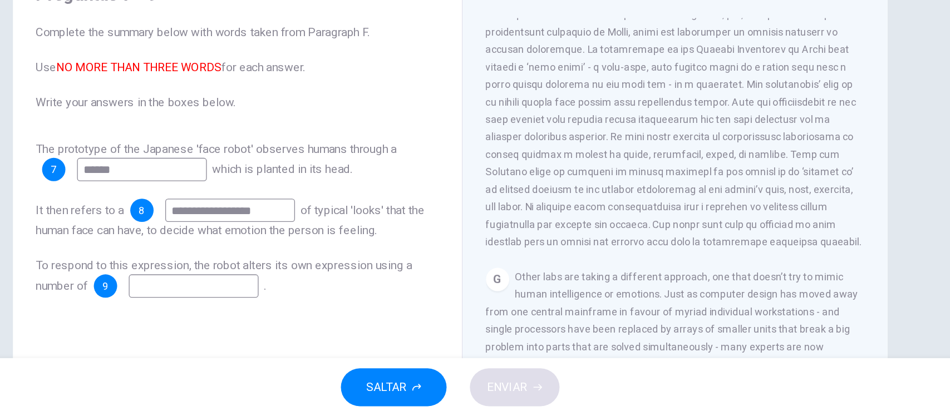
scroll to position [1161, 0]
drag, startPoint x: 342, startPoint y: 259, endPoint x: 210, endPoint y: 254, distance: 132.0
click at [210, 254] on div "**********" at bounding box center [312, 265] width 307 height 31
type input "*"
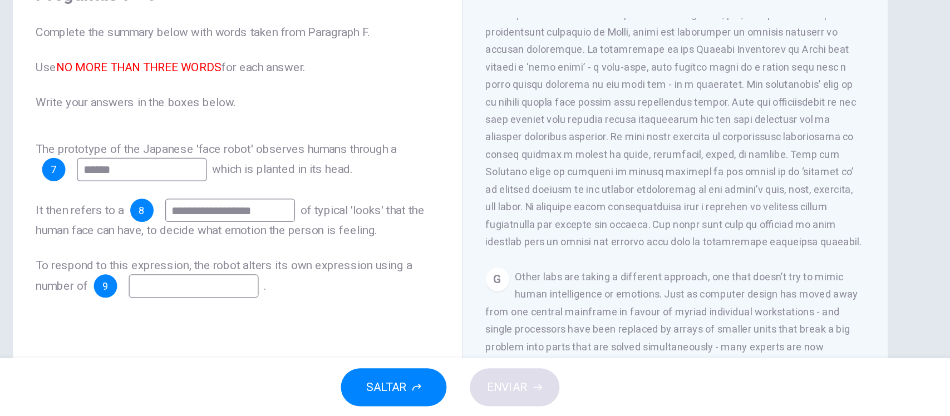
type input "**********"
click at [633, 289] on div "F" at bounding box center [646, 183] width 289 height 214
click at [269, 311] on input at bounding box center [279, 317] width 99 height 18
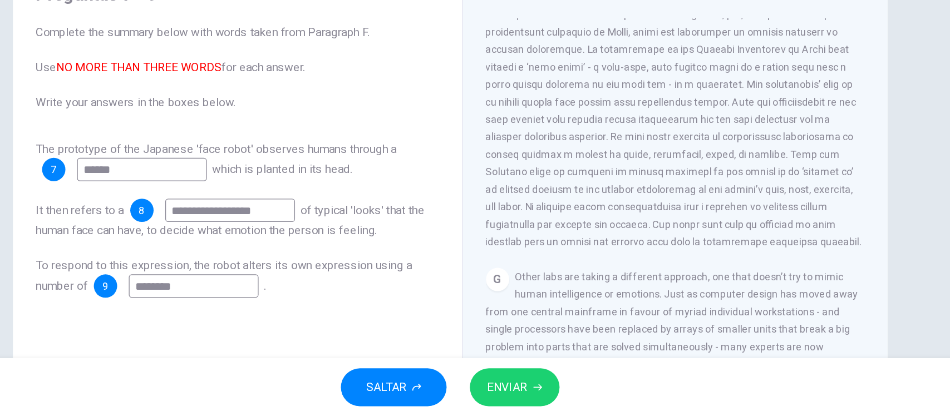
type input "********"
click at [511, 391] on span "ENVIAR" at bounding box center [519, 394] width 31 height 16
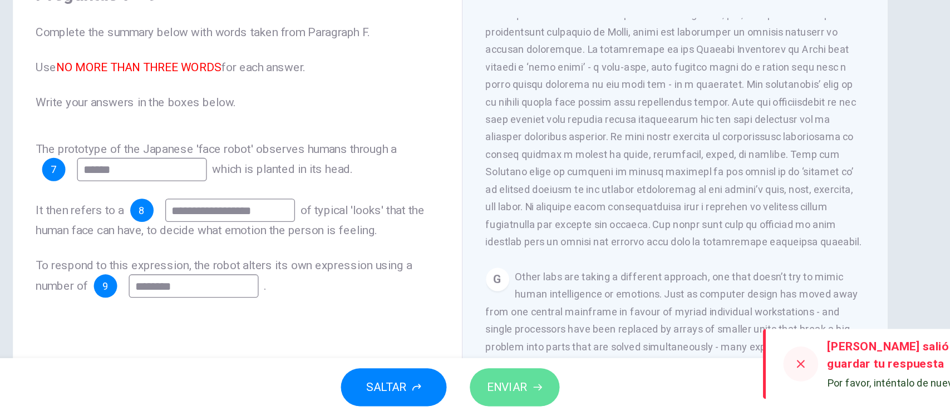
click at [511, 391] on span "ENVIAR" at bounding box center [519, 394] width 31 height 16
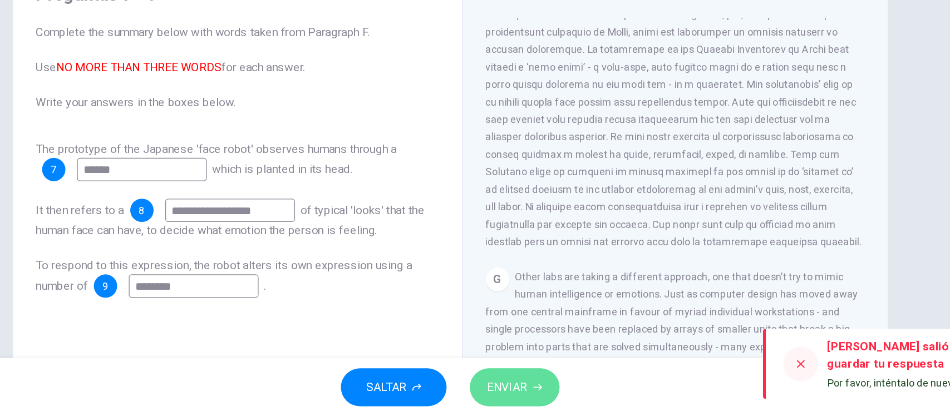
click at [511, 391] on span "ENVIAR" at bounding box center [519, 394] width 31 height 16
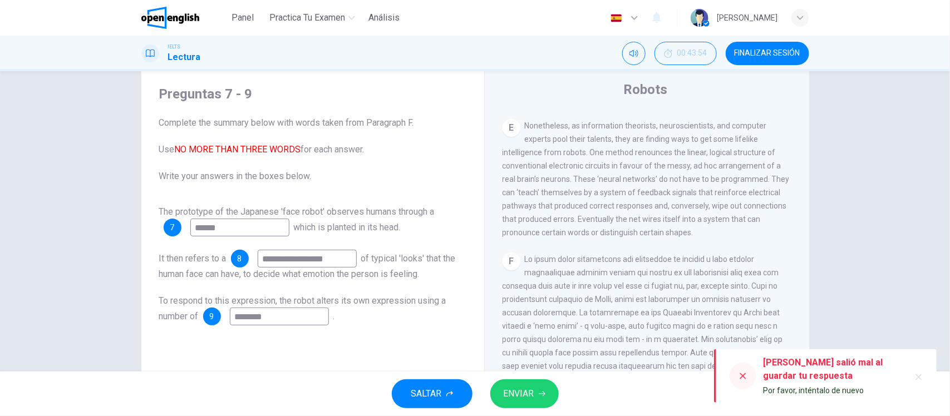
scroll to position [1169, 0]
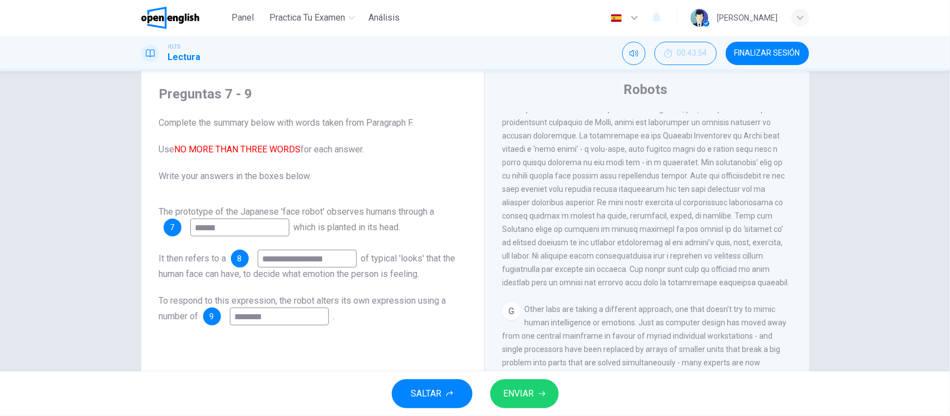
click at [528, 398] on span "ENVIAR" at bounding box center [519, 394] width 31 height 16
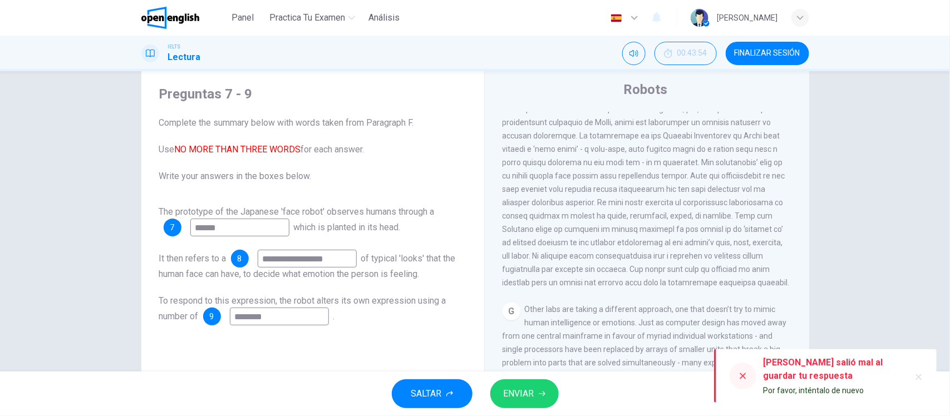
click at [771, 62] on button "FINALIZAR SESIÓN" at bounding box center [767, 53] width 83 height 23
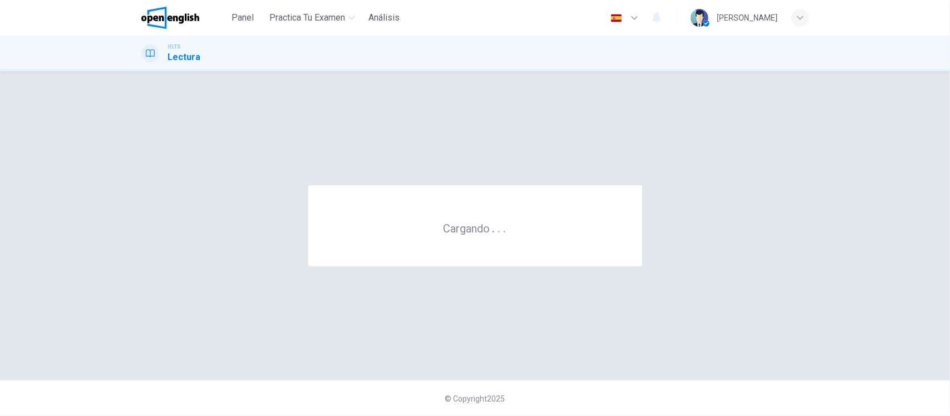
scroll to position [0, 0]
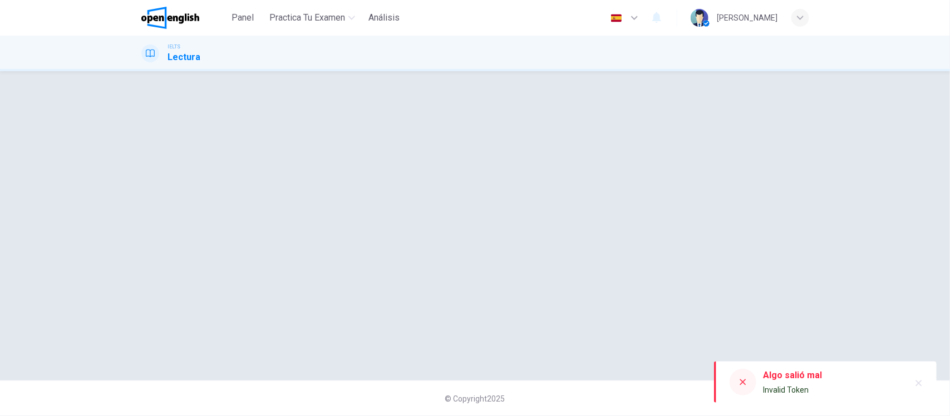
click at [524, 92] on div "© Copyright 2025" at bounding box center [475, 243] width 950 height 345
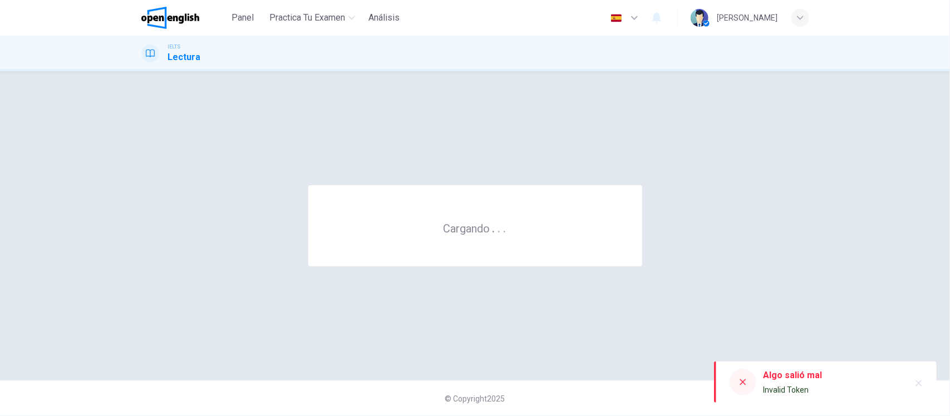
click at [524, 90] on div "Cargando . . . © Copyright 2025" at bounding box center [475, 243] width 950 height 345
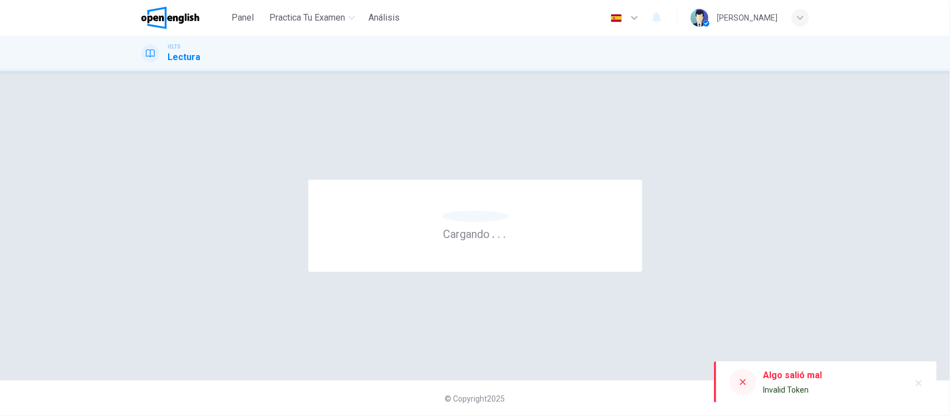
click at [524, 90] on div "Cargando . . . © Copyright 2025" at bounding box center [475, 243] width 950 height 345
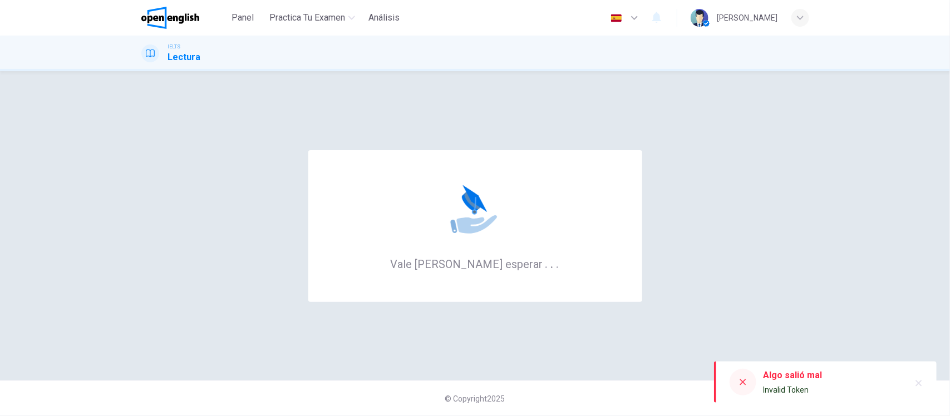
click at [524, 90] on div "Vale la pena esperar . . . © Copyright 2025" at bounding box center [475, 243] width 950 height 345
click at [524, 90] on div "Cargando . . . © Copyright 2025" at bounding box center [475, 243] width 950 height 345
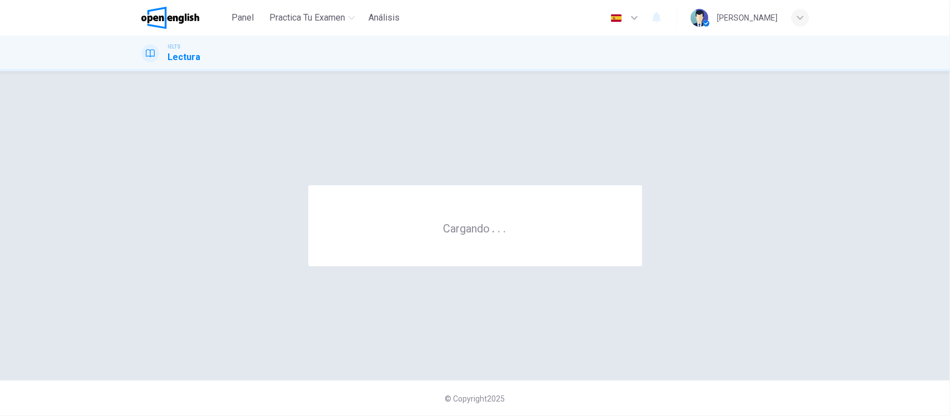
click at [524, 90] on div "Cargando . . . © Copyright 2025" at bounding box center [475, 243] width 950 height 345
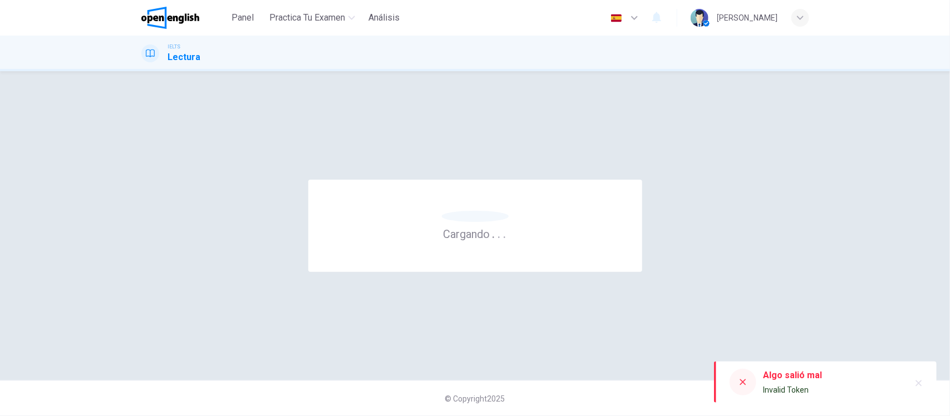
click at [524, 90] on div "Cargando . . . © Copyright 2025" at bounding box center [475, 243] width 950 height 345
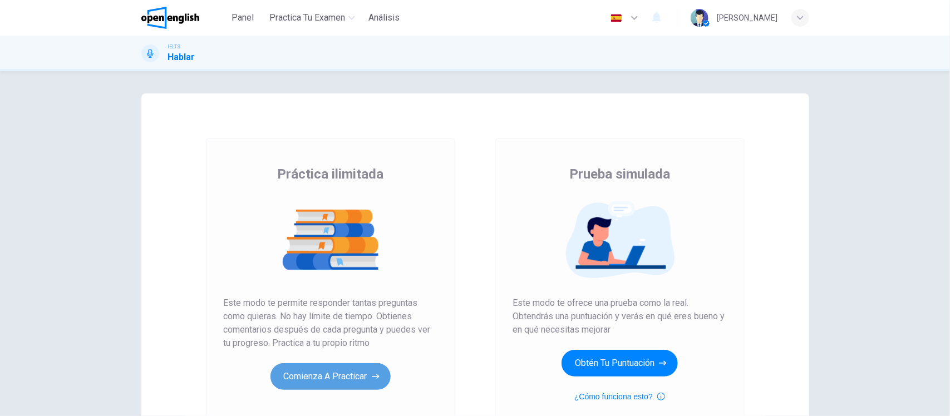
click at [312, 380] on button "Comienza a practicar" at bounding box center [330, 376] width 120 height 27
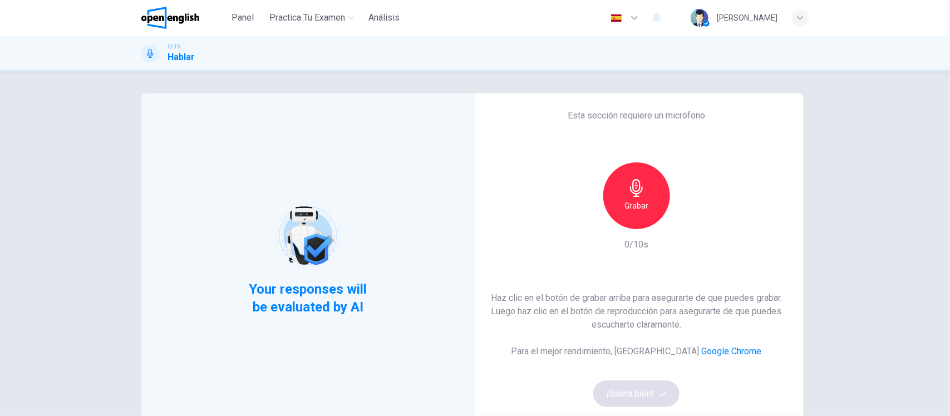
click at [624, 209] on h6 "Grabar" at bounding box center [636, 205] width 24 height 13
click at [636, 201] on h6 "Grabar" at bounding box center [636, 205] width 24 height 13
click at [623, 401] on button "¡Suena bien!" at bounding box center [636, 394] width 87 height 27
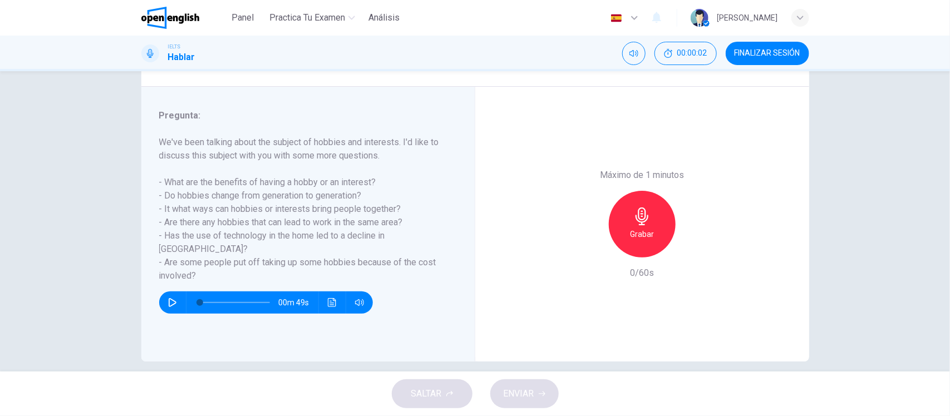
scroll to position [119, 0]
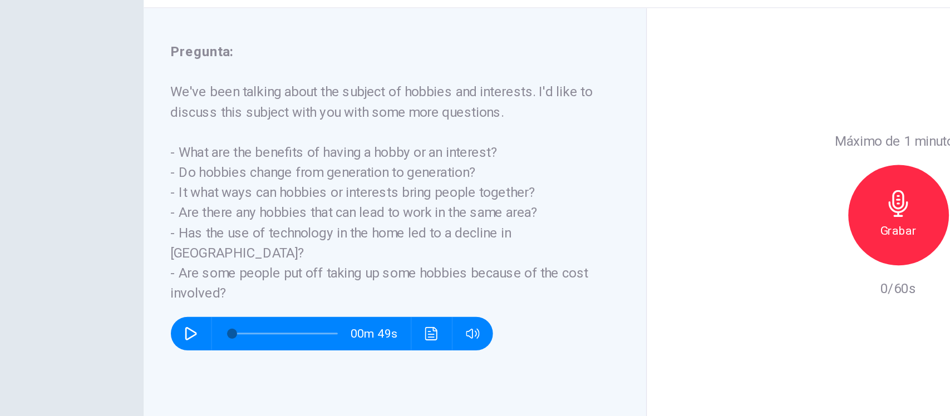
click at [124, 254] on div "Pregunta 1 Tipo de pregunta : Part 3 - Two-way Discussion Instrucciones : In Pa…" at bounding box center [475, 168] width 703 height 387
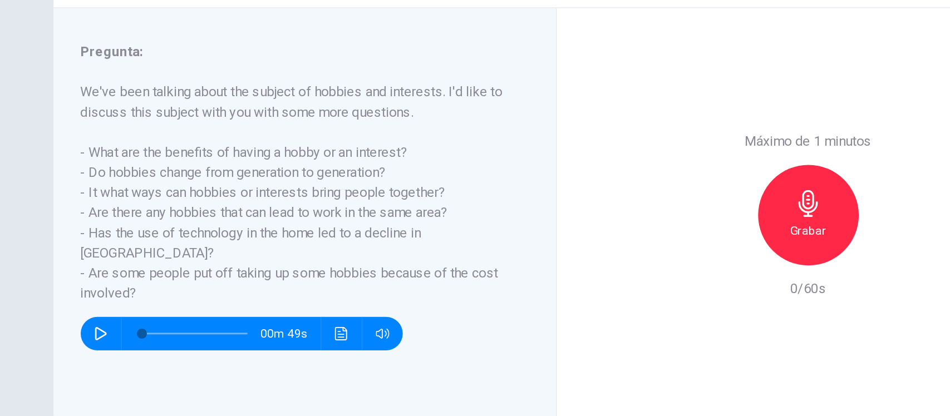
click at [141, 214] on div "Pregunta : We've been talking about the subject of hobbies and interests. I'd l…" at bounding box center [308, 224] width 334 height 275
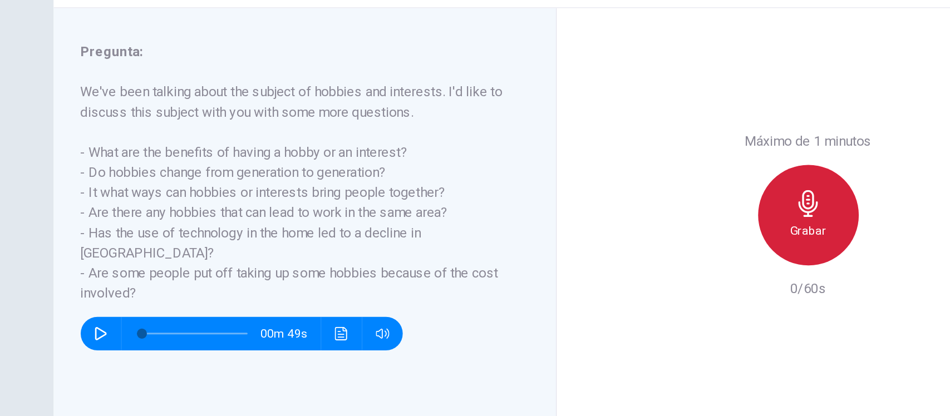
click at [650, 224] on div "Grabar" at bounding box center [642, 224] width 67 height 67
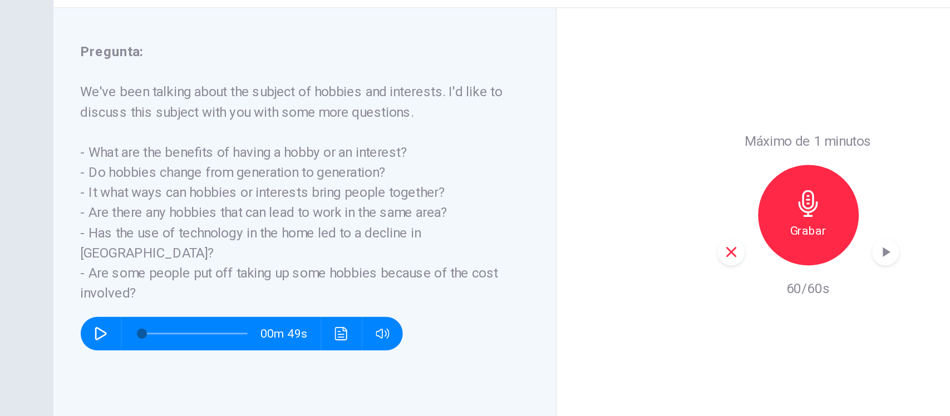
scroll to position [130, 0]
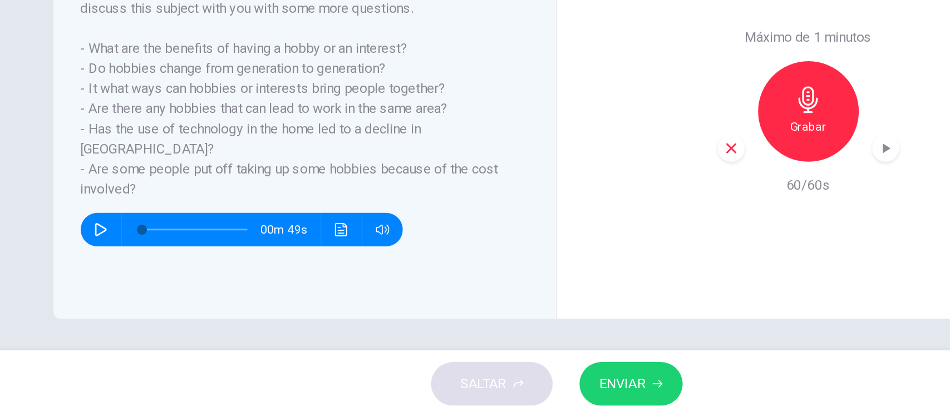
click at [520, 387] on span "ENVIAR" at bounding box center [519, 394] width 31 height 16
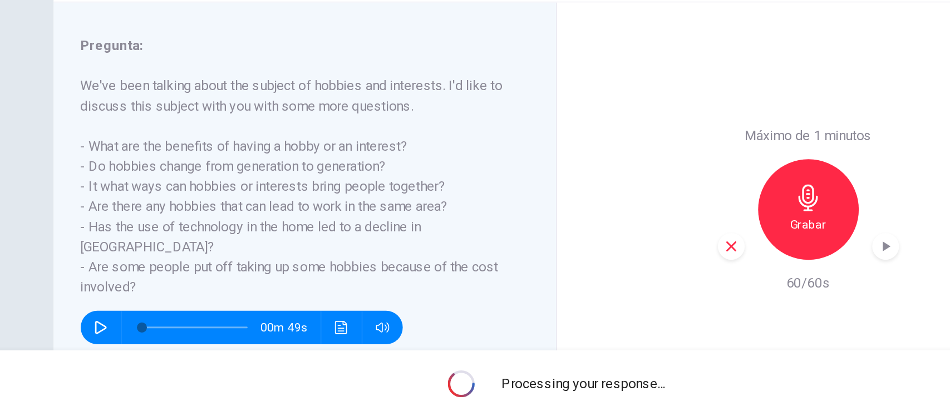
scroll to position [65, 0]
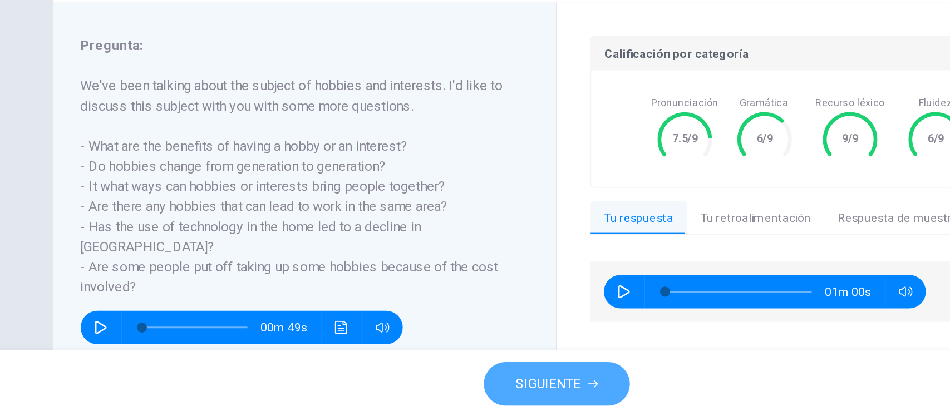
click at [485, 390] on span "SIGUIENTE" at bounding box center [469, 394] width 43 height 16
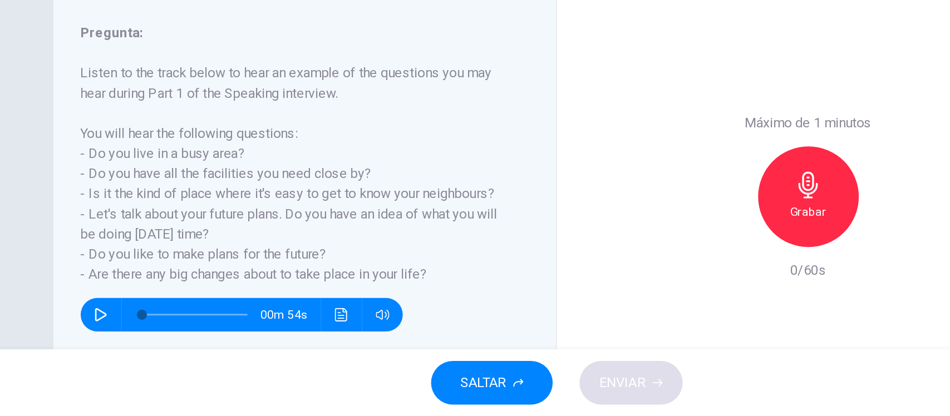
scroll to position [81, 0]
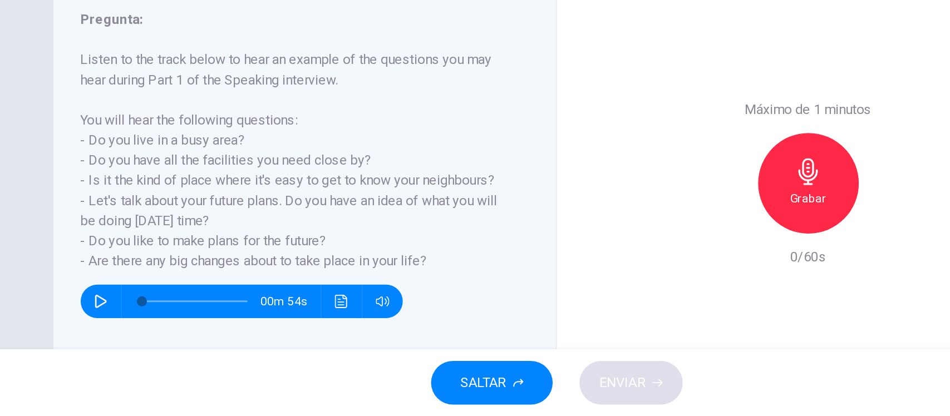
click at [386, 252] on h6 "Listen to the track below to hear an example of the questions you may hear duri…" at bounding box center [301, 246] width 284 height 147
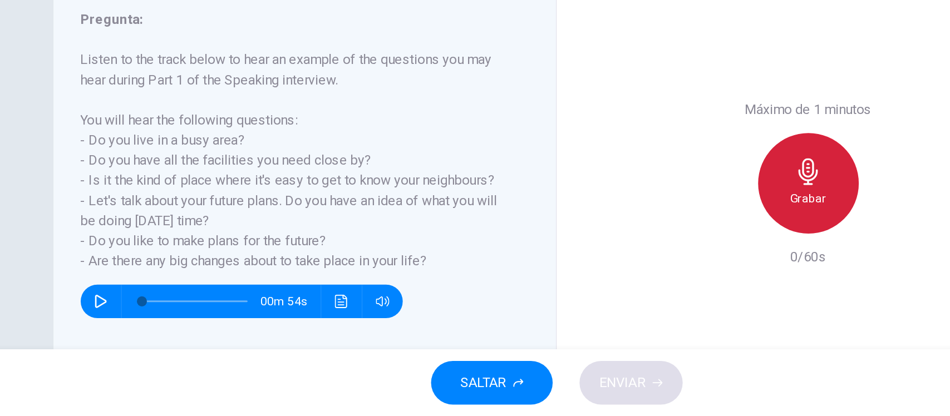
click at [627, 251] on div "Grabar" at bounding box center [642, 261] width 67 height 67
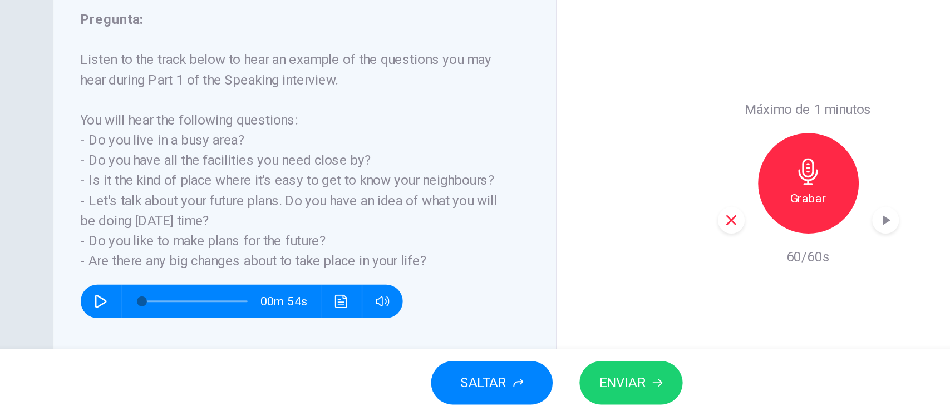
click at [530, 395] on span "ENVIAR" at bounding box center [519, 394] width 31 height 16
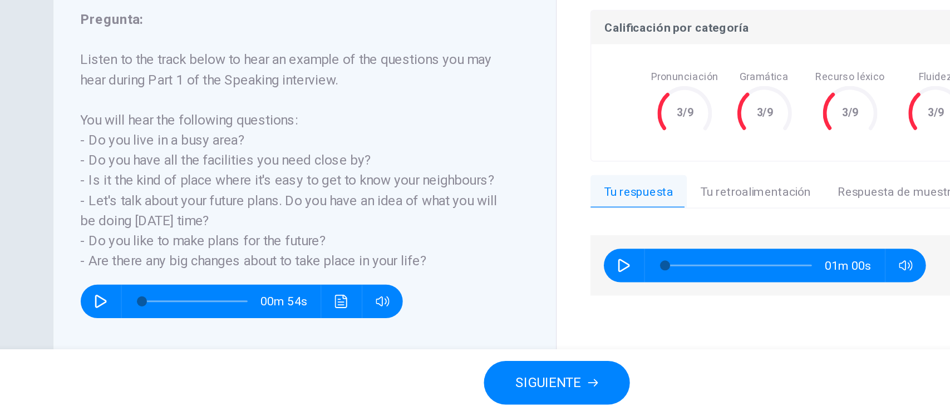
click at [479, 397] on span "SIGUIENTE" at bounding box center [469, 394] width 43 height 16
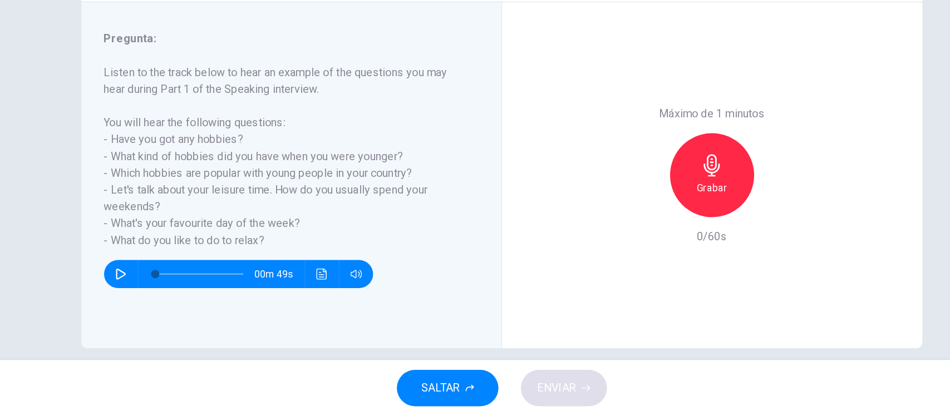
scroll to position [120, 0]
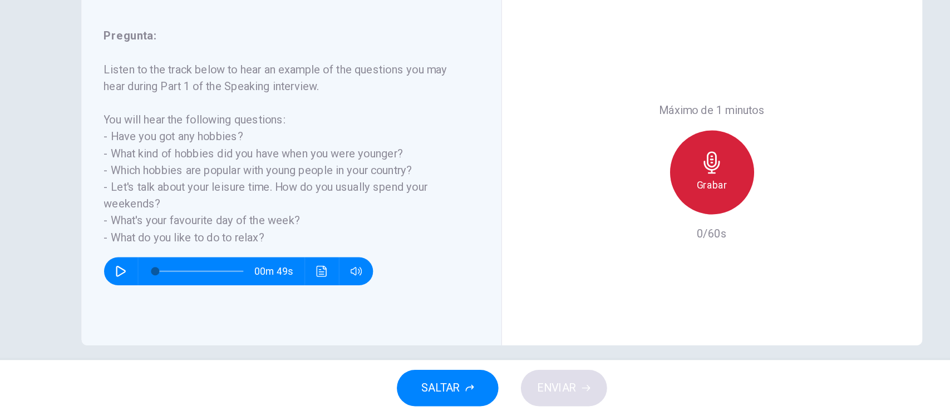
click at [633, 218] on icon "button" at bounding box center [642, 215] width 18 height 18
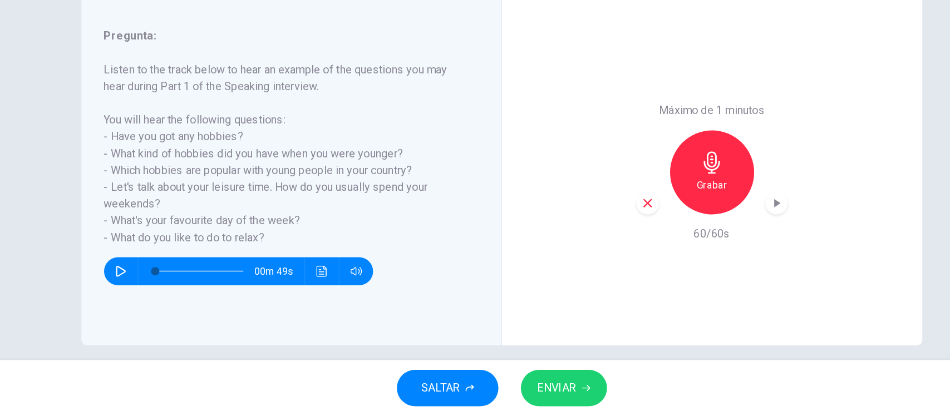
click at [545, 393] on icon "button" at bounding box center [542, 394] width 7 height 7
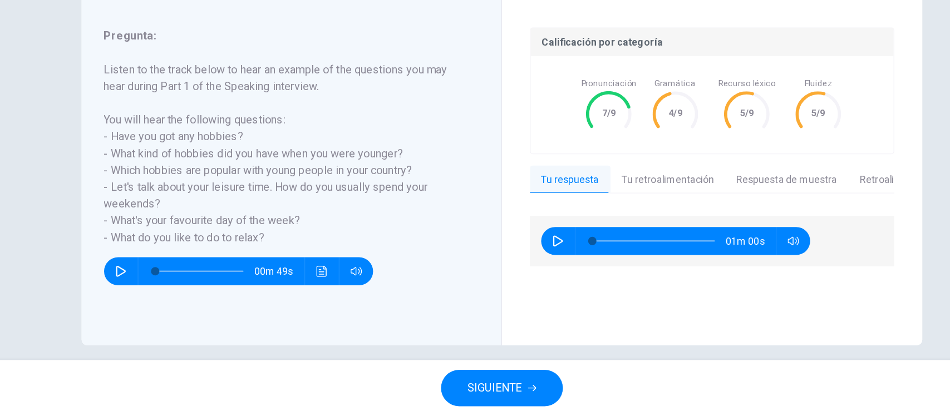
scroll to position [0, 0]
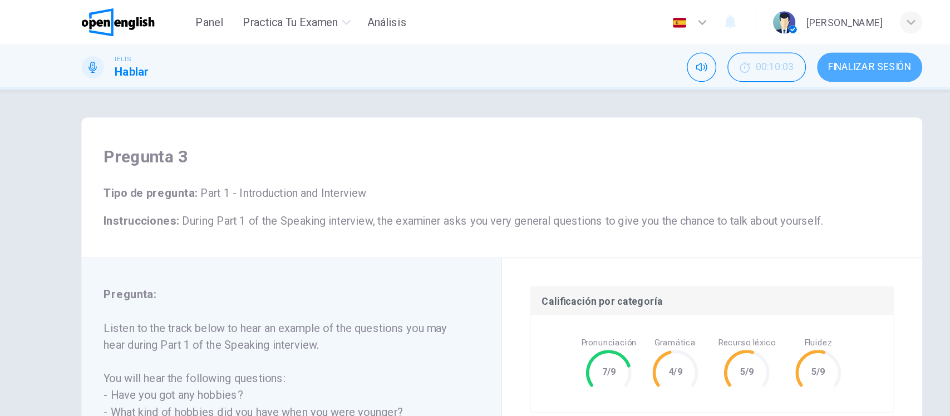
click at [762, 53] on span "FINALIZAR SESIÓN" at bounding box center [768, 53] width 66 height 9
